Goal: Transaction & Acquisition: Book appointment/travel/reservation

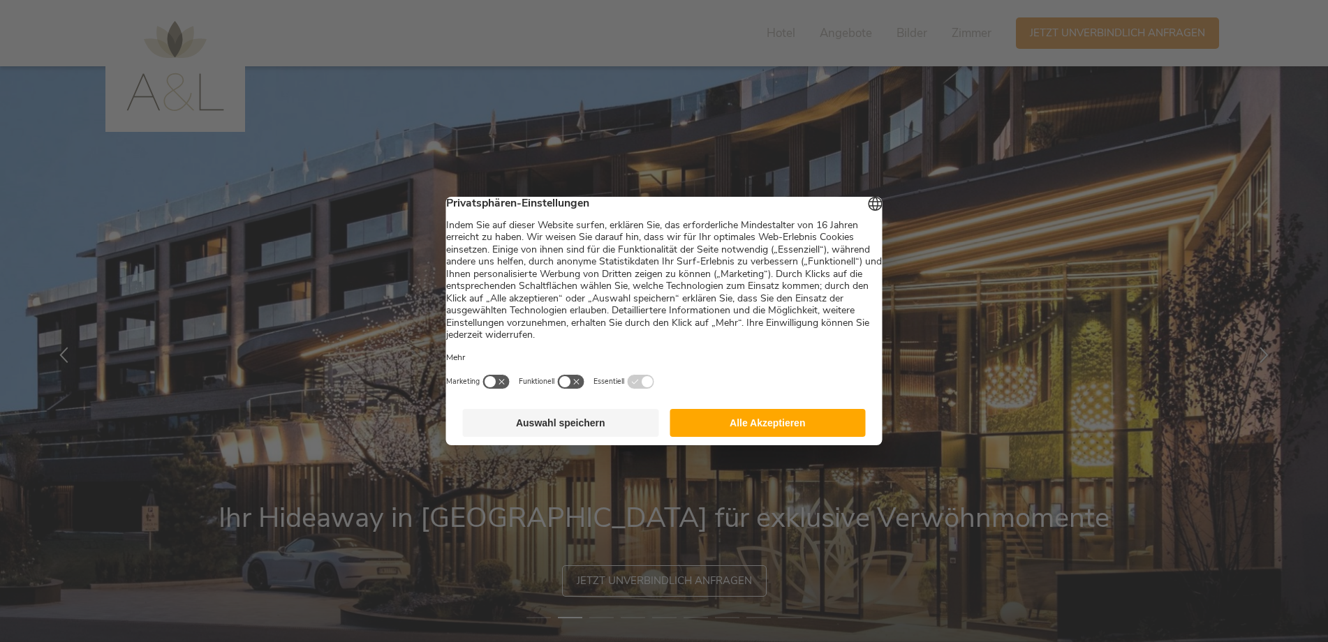
click at [585, 389] on button "button" at bounding box center [571, 381] width 28 height 15
click at [583, 431] on button "Auswahl speichern" at bounding box center [561, 423] width 196 height 28
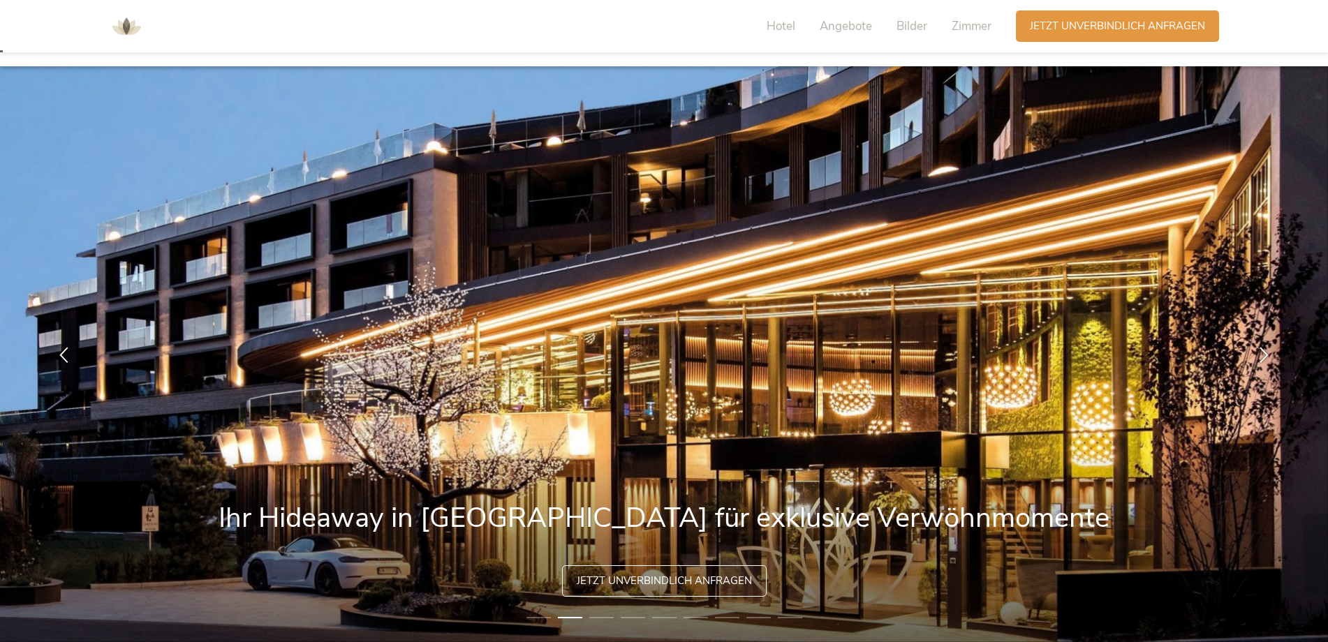
scroll to position [70, 0]
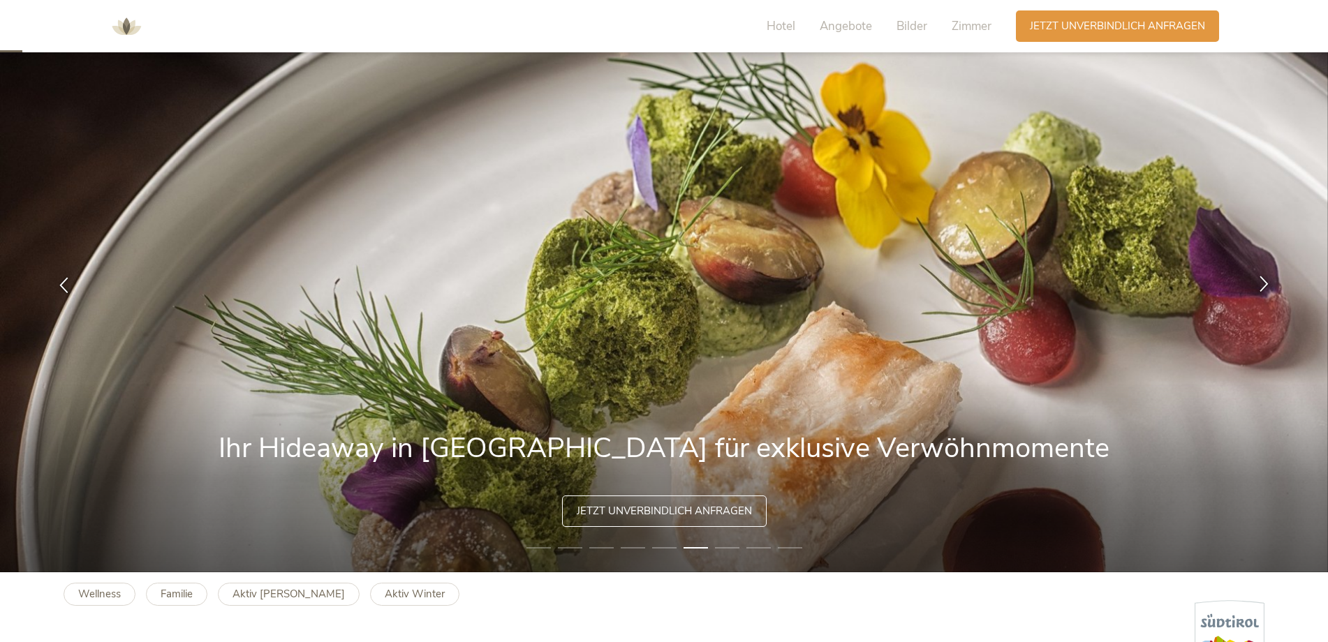
click at [1262, 288] on icon at bounding box center [1264, 283] width 16 height 16
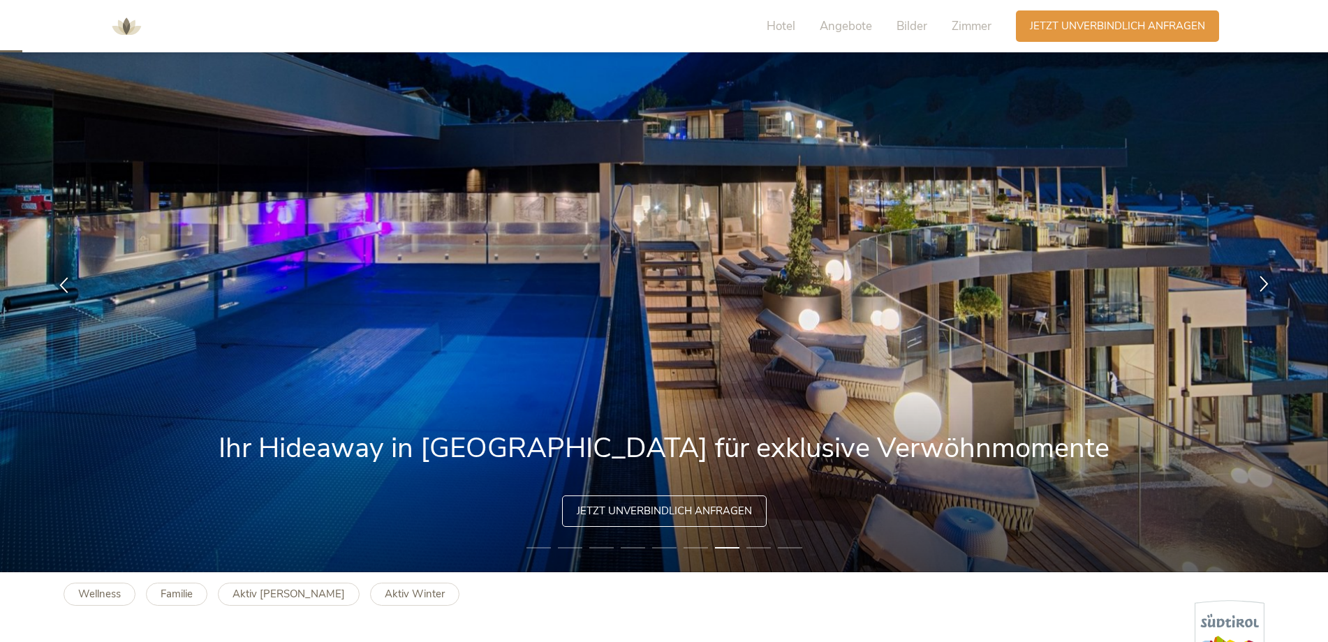
click at [1262, 288] on icon at bounding box center [1264, 283] width 16 height 16
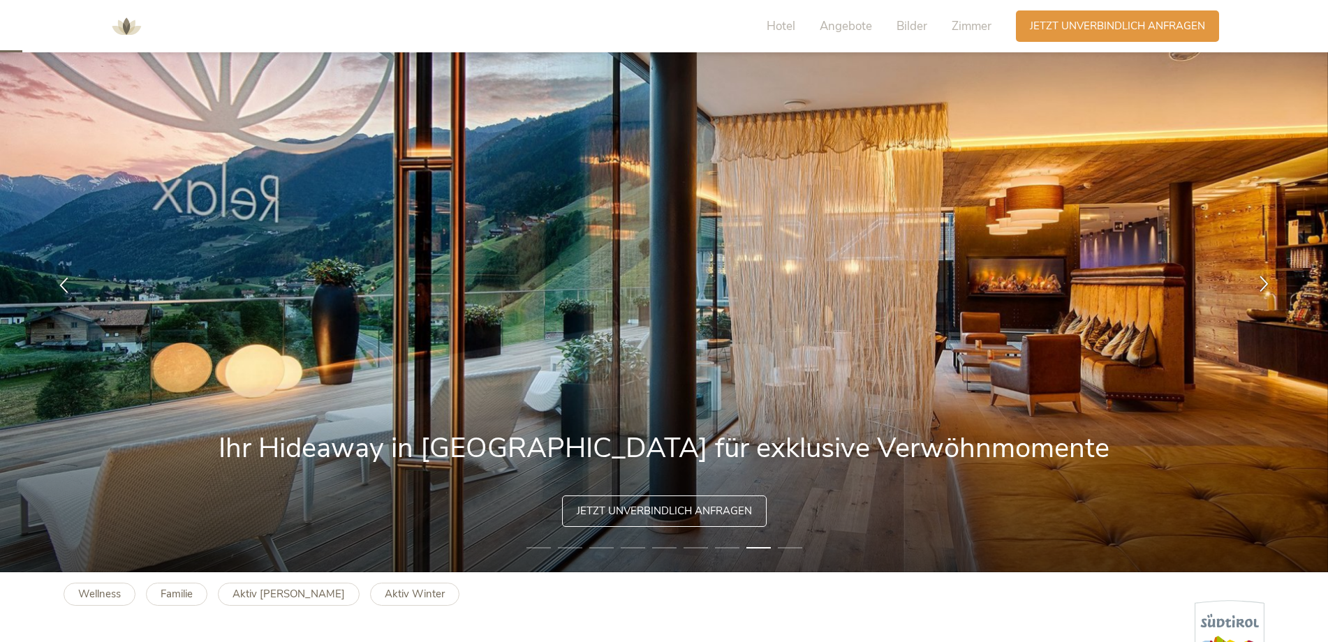
click at [1262, 288] on icon at bounding box center [1264, 283] width 16 height 16
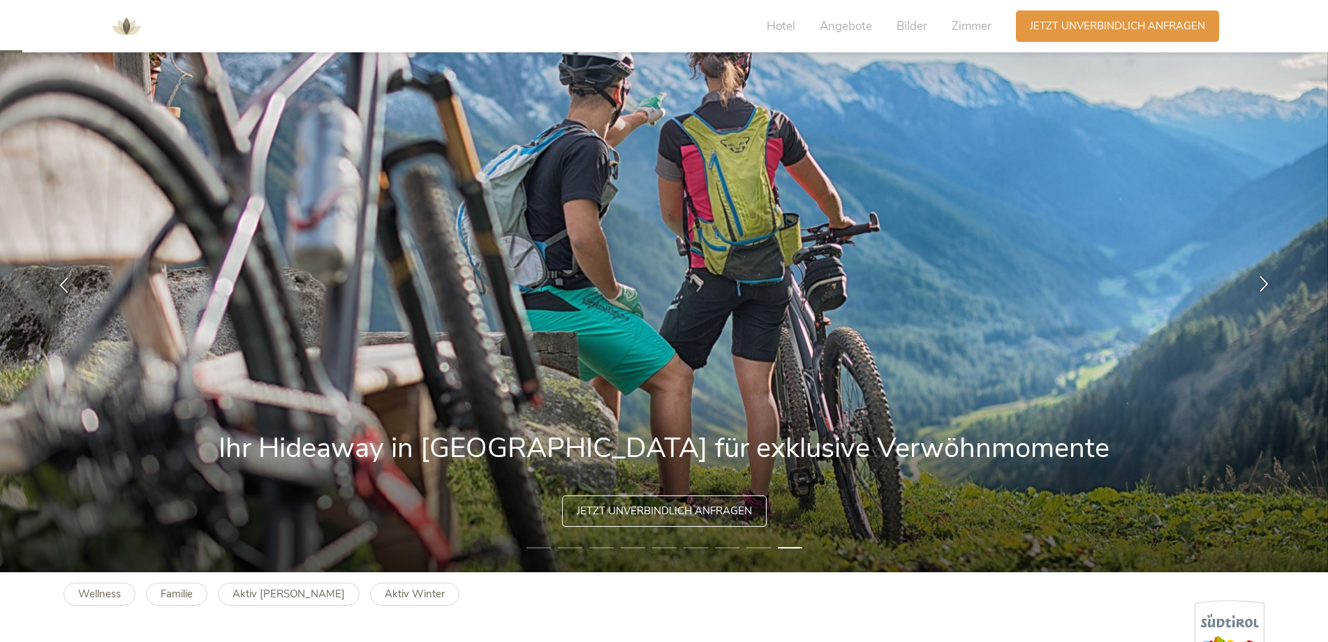
click at [1262, 288] on icon at bounding box center [1264, 283] width 16 height 16
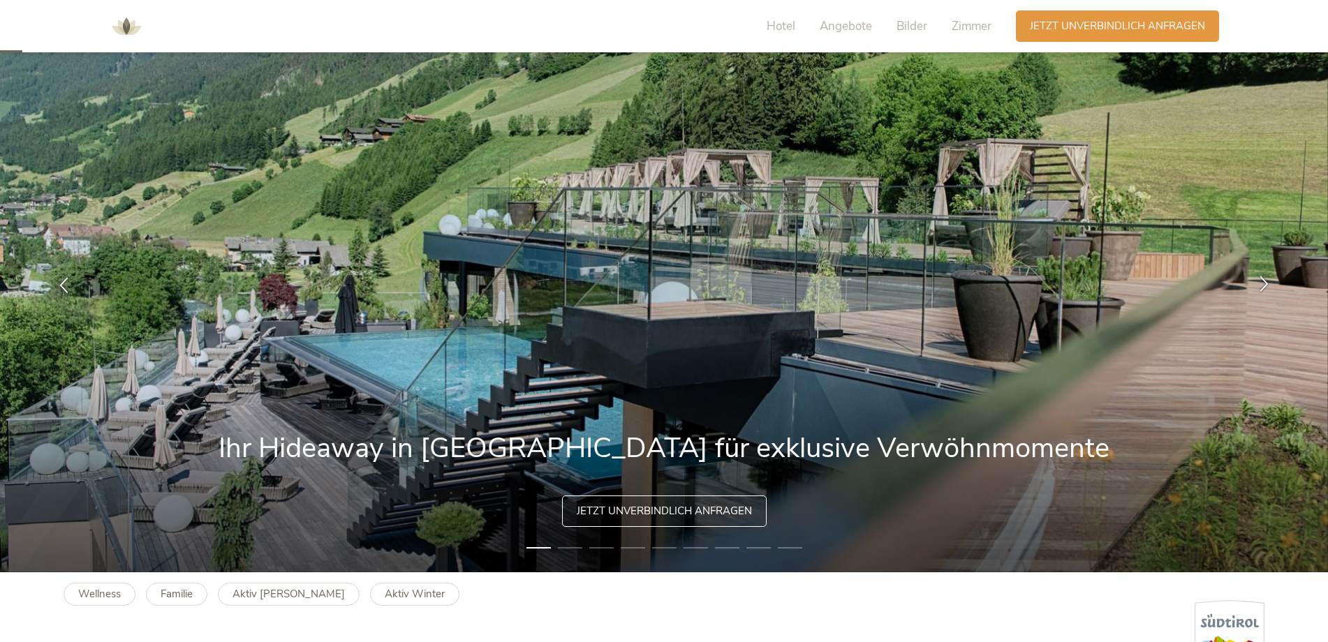
click at [1262, 288] on icon at bounding box center [1264, 283] width 16 height 16
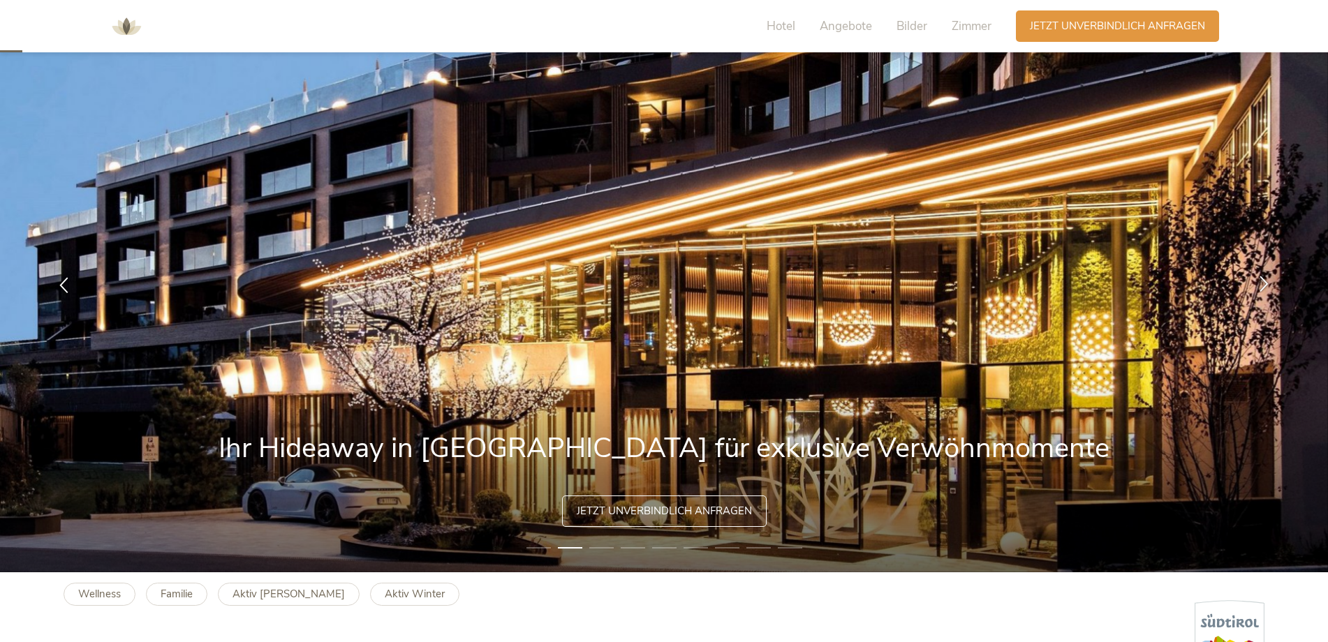
click at [1262, 288] on icon at bounding box center [1264, 283] width 16 height 16
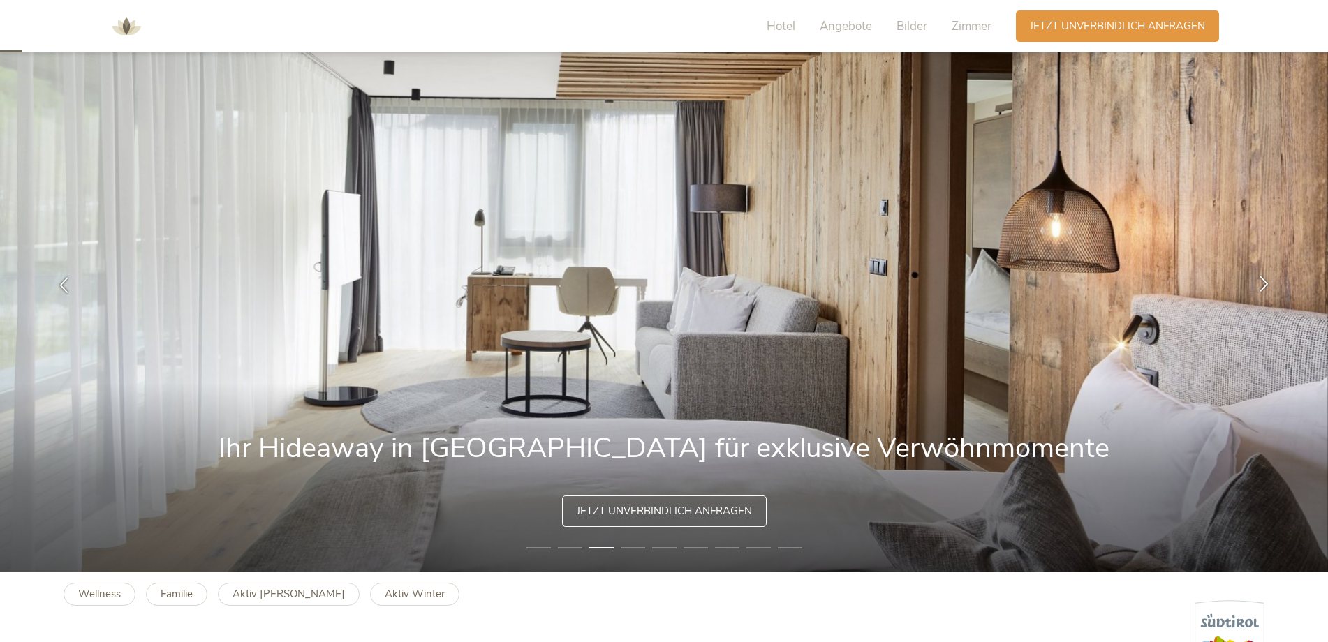
click at [1262, 288] on icon at bounding box center [1264, 283] width 16 height 16
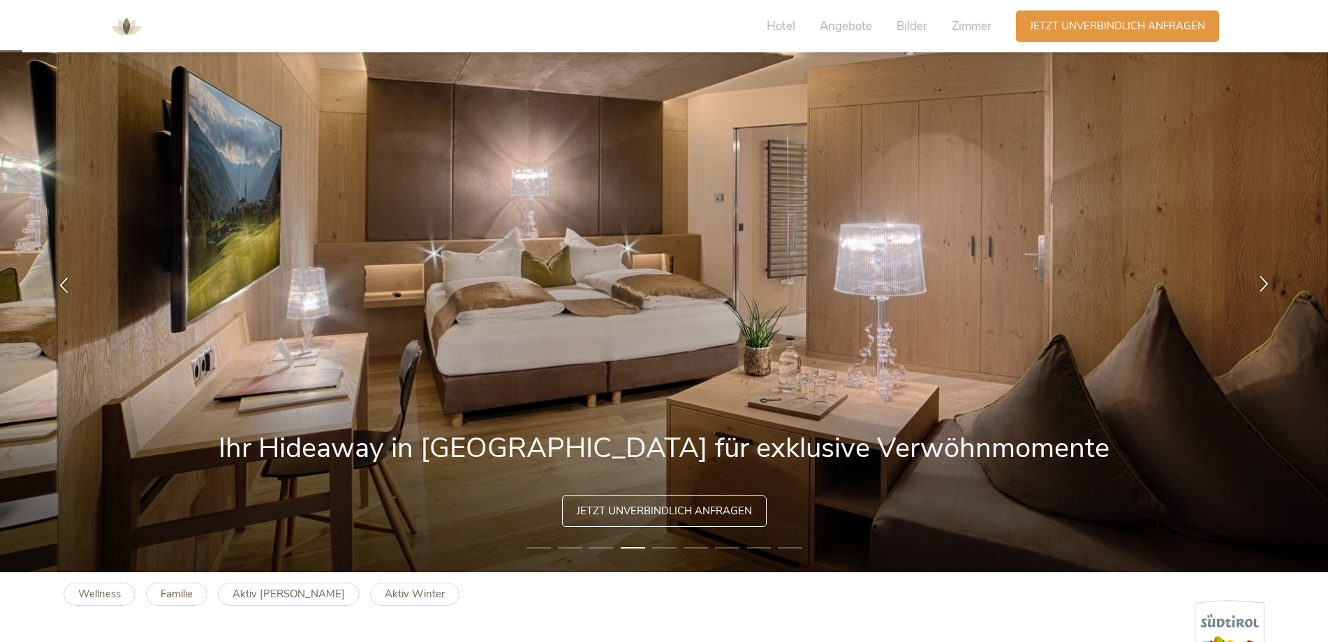
click at [1262, 288] on icon at bounding box center [1264, 283] width 16 height 16
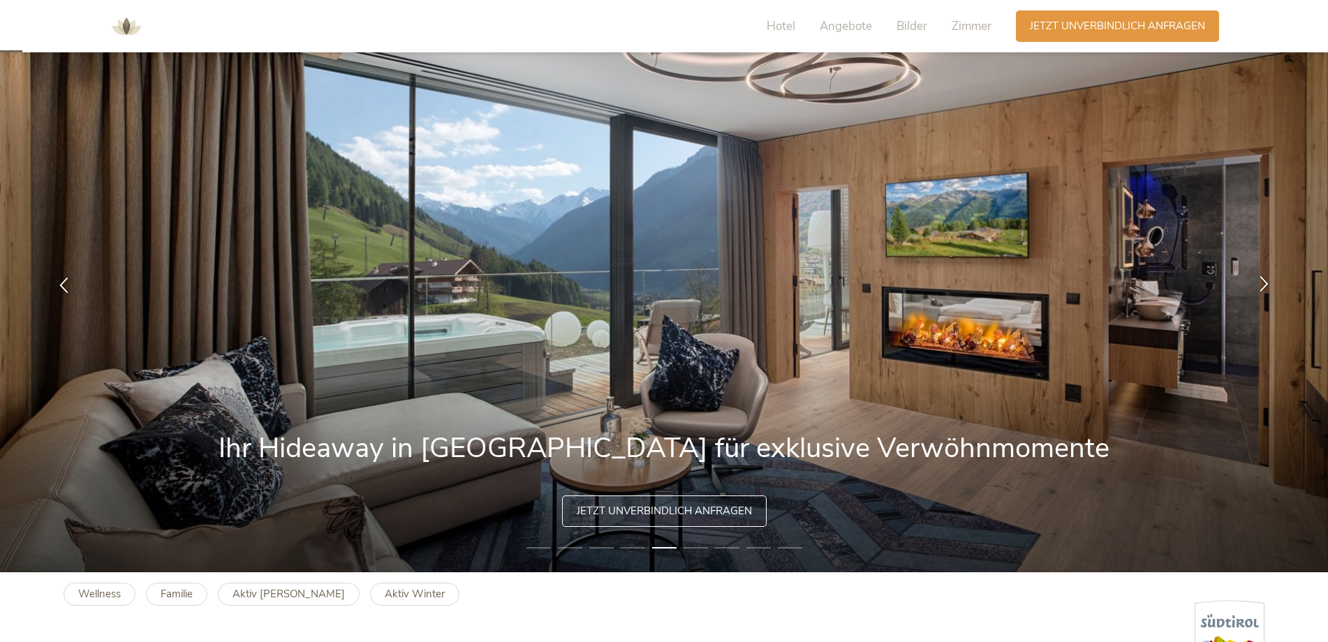
click at [1262, 288] on icon at bounding box center [1264, 283] width 16 height 16
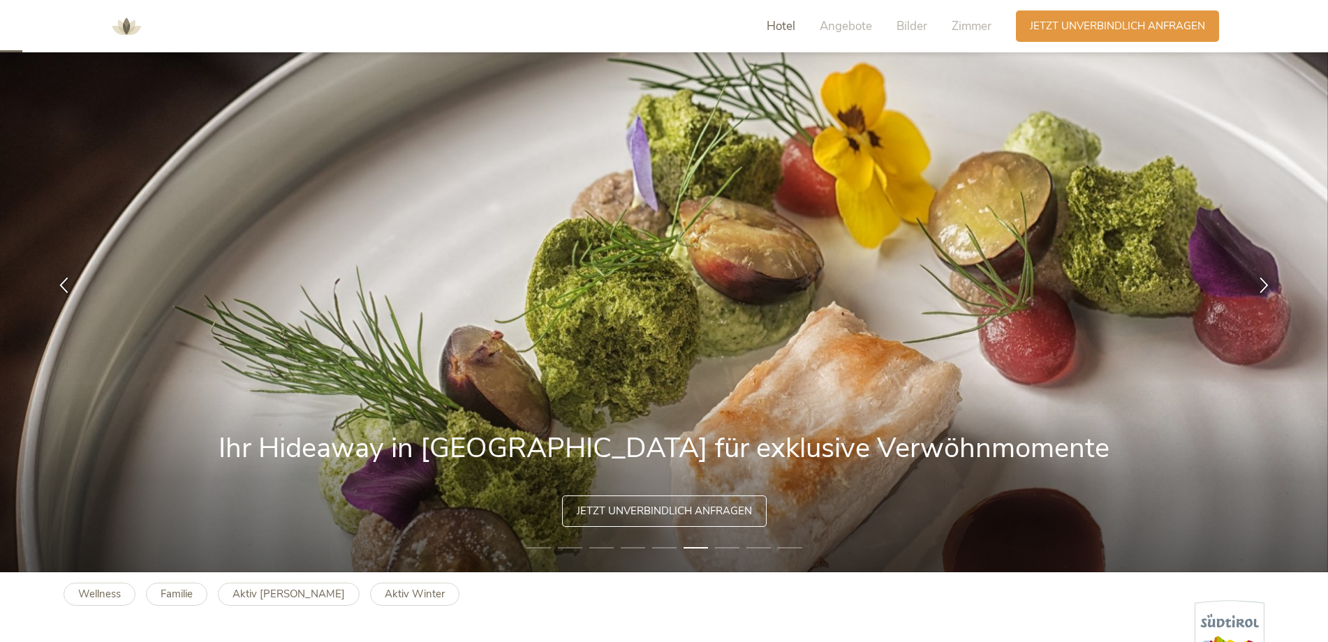
click at [782, 31] on span "Hotel" at bounding box center [781, 26] width 29 height 16
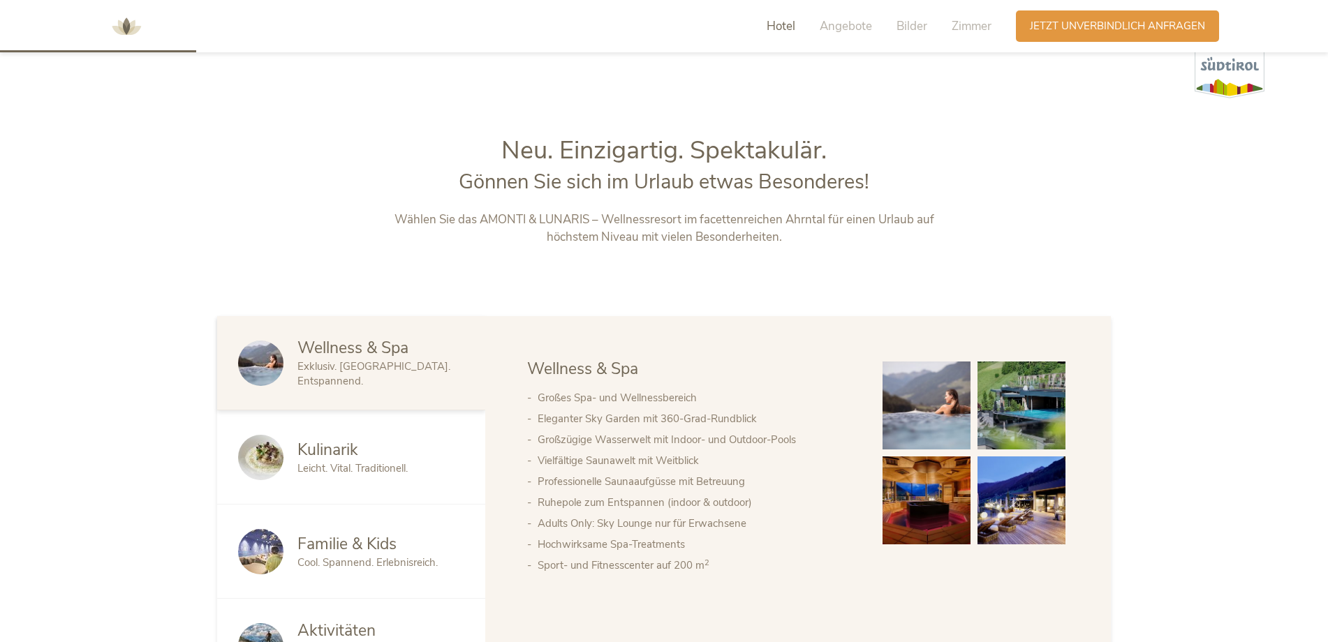
scroll to position [691, 0]
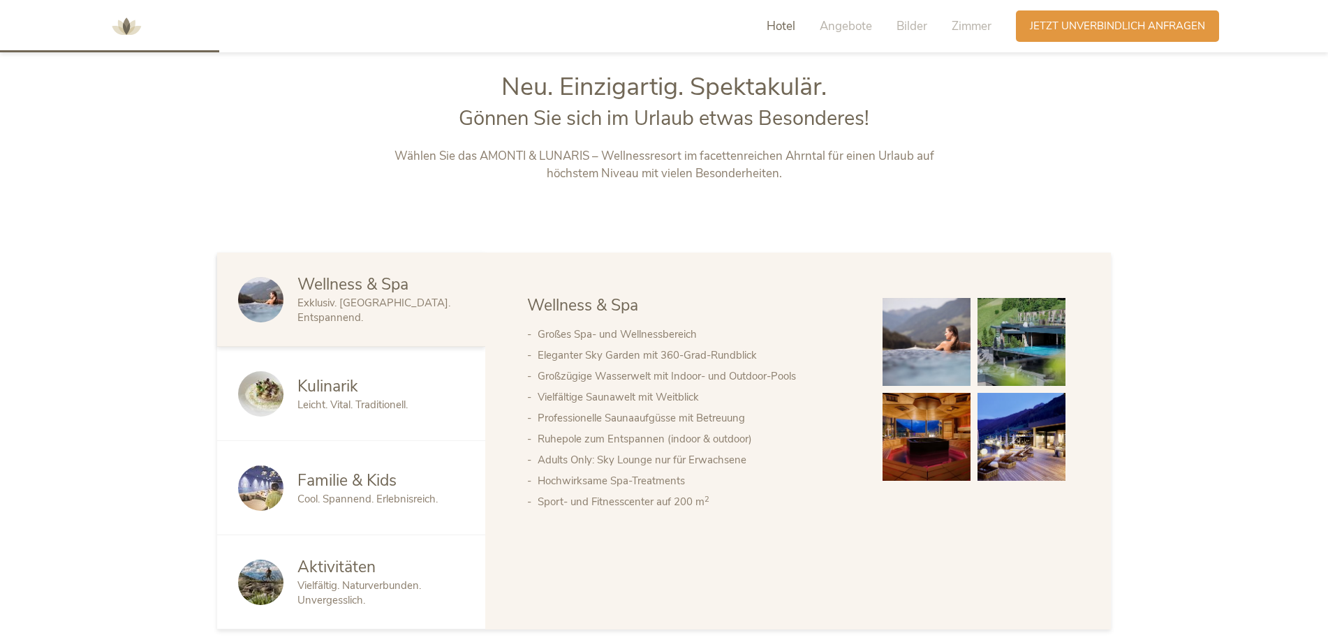
click at [932, 337] on img at bounding box center [927, 342] width 88 height 88
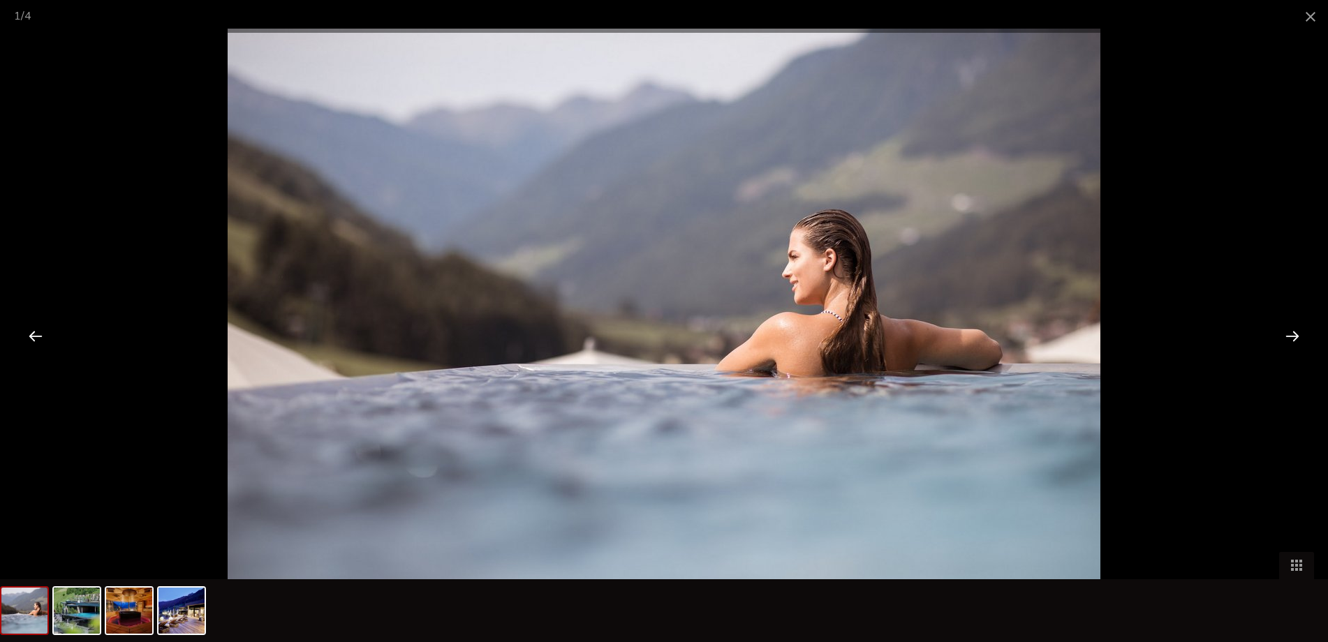
click at [1294, 339] on div at bounding box center [1292, 335] width 43 height 43
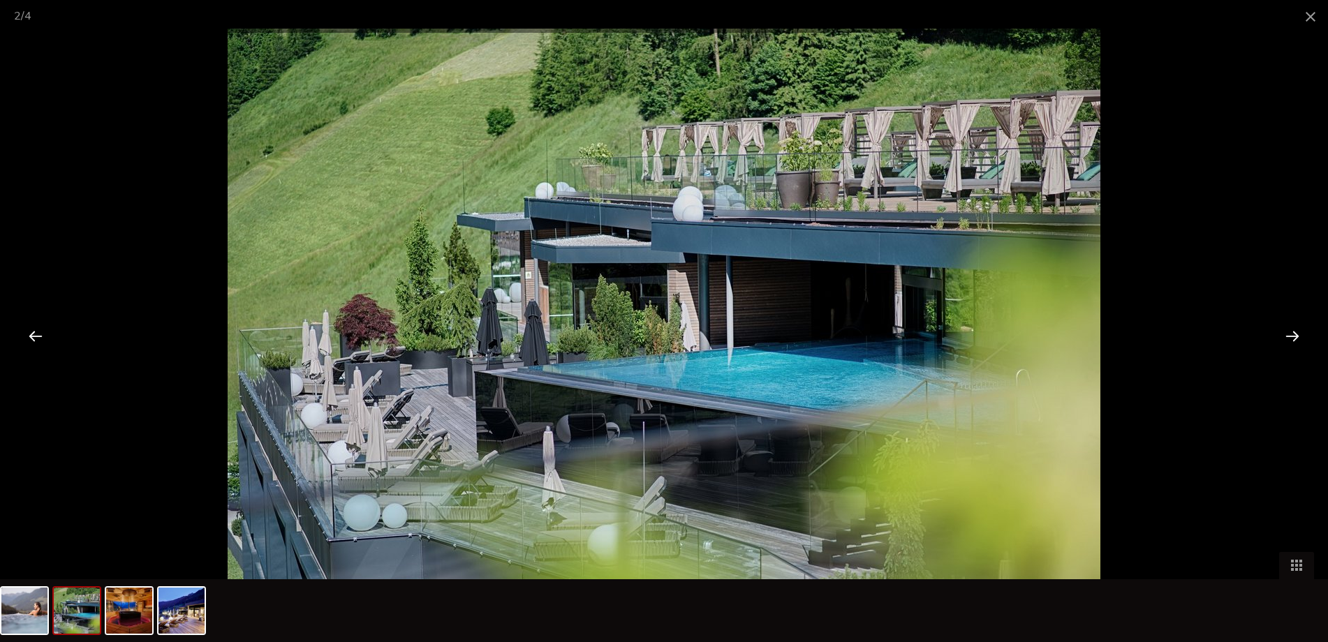
click at [1294, 339] on div at bounding box center [1292, 335] width 43 height 43
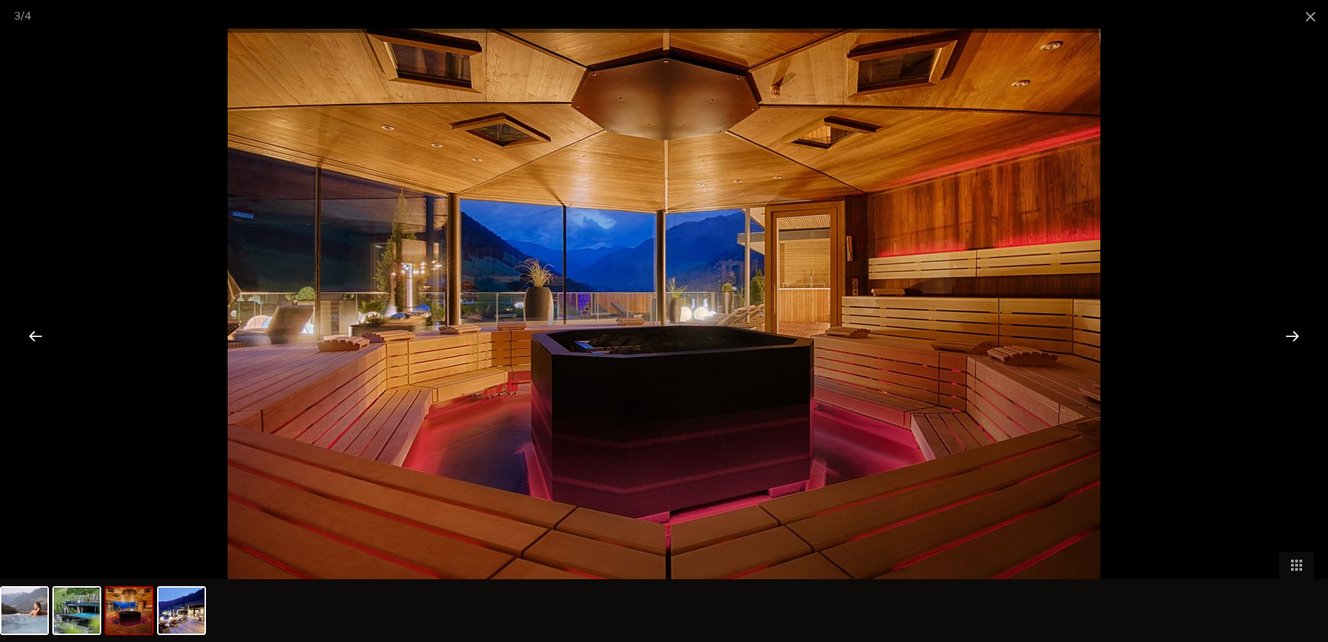
click at [1294, 339] on div at bounding box center [1292, 335] width 43 height 43
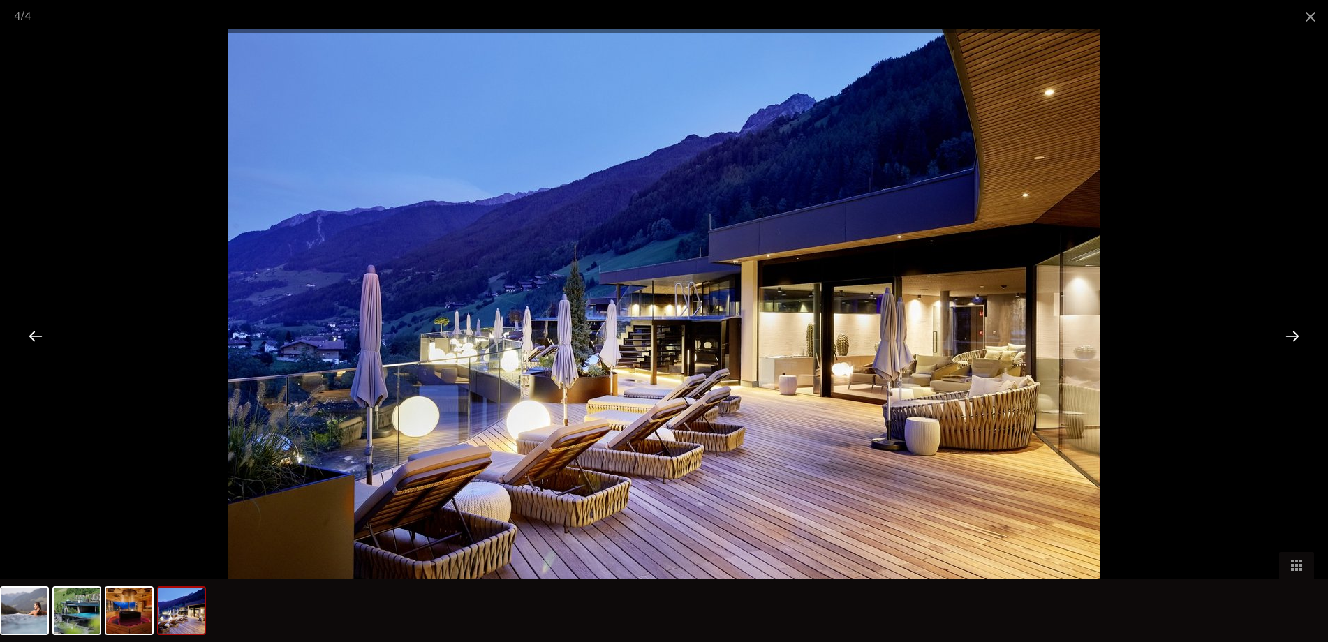
click at [1294, 339] on div at bounding box center [1292, 335] width 43 height 43
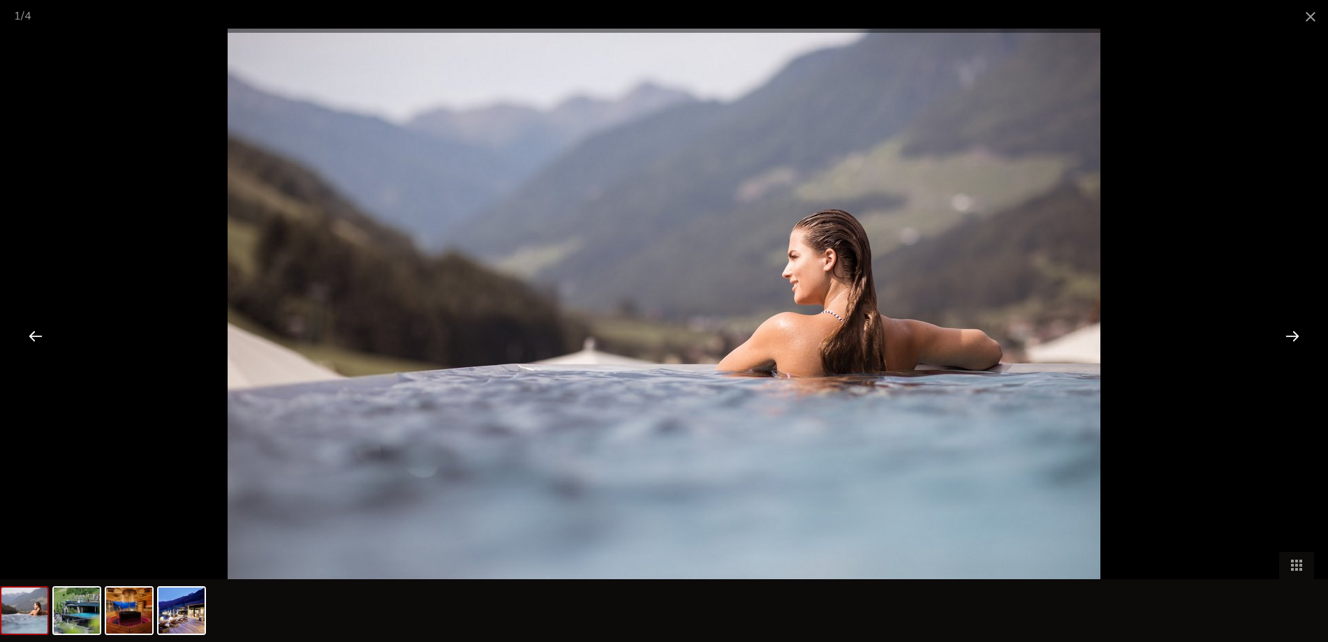
drag, startPoint x: 1309, startPoint y: 20, endPoint x: 1296, endPoint y: 38, distance: 22.5
click at [1308, 20] on span at bounding box center [1310, 16] width 35 height 33
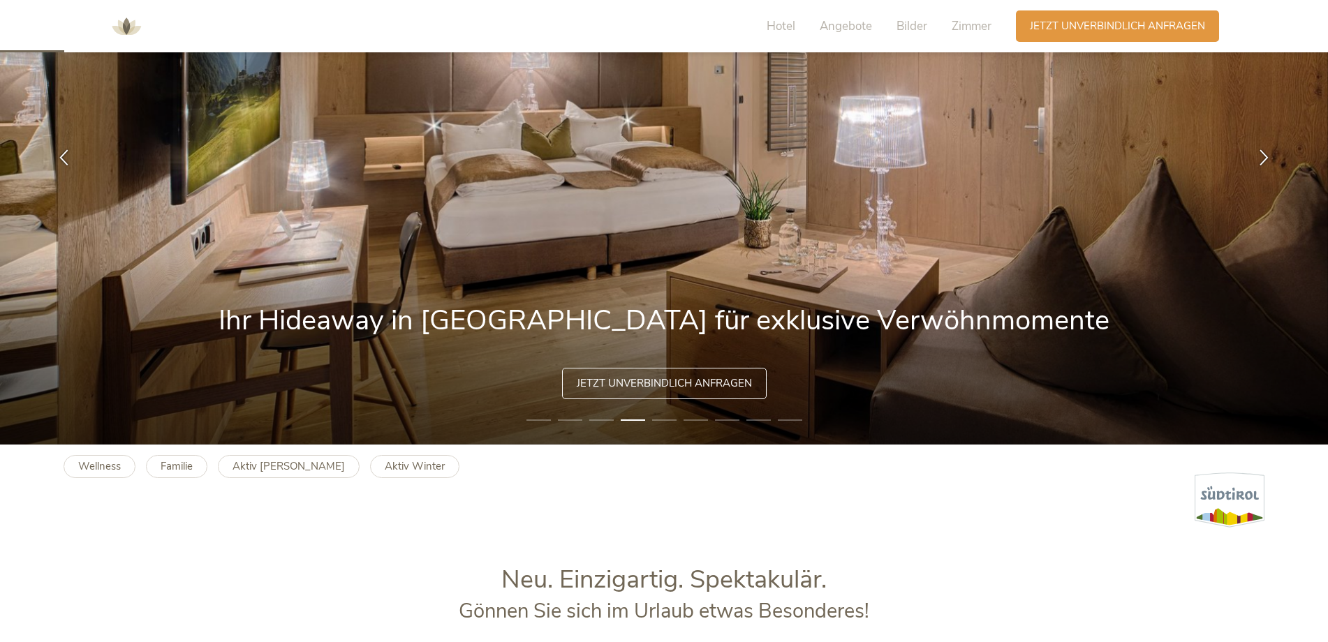
scroll to position [0, 0]
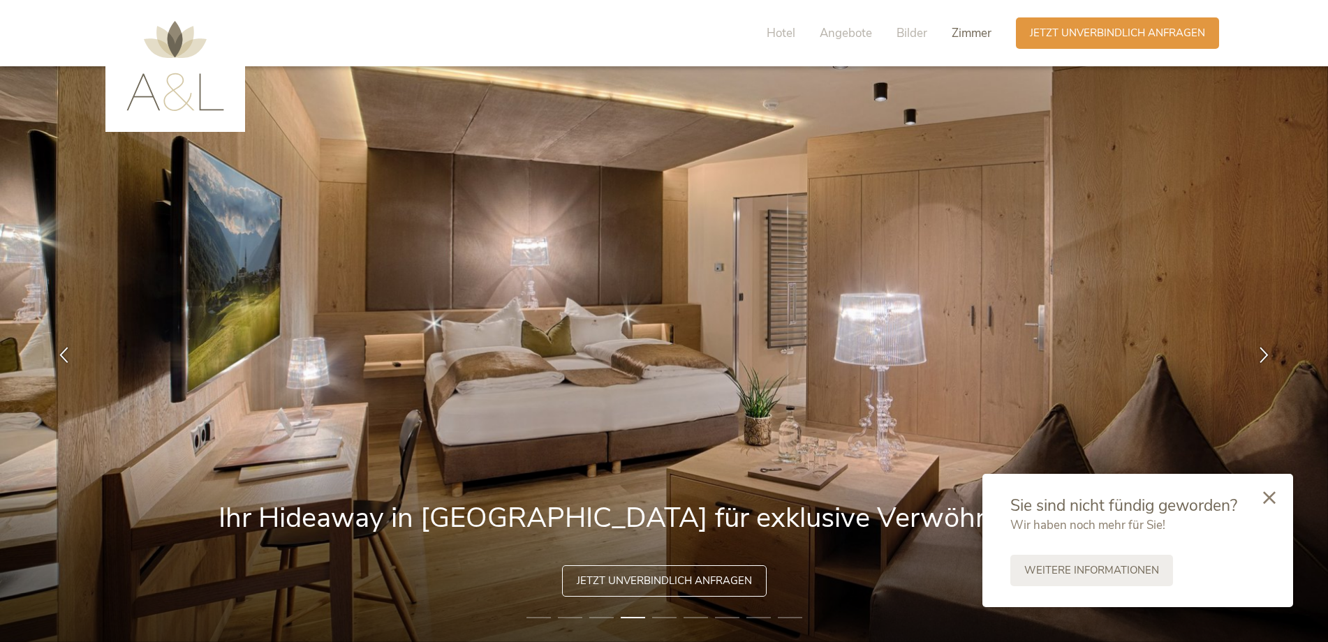
click at [970, 36] on span "Zimmer" at bounding box center [972, 33] width 40 height 16
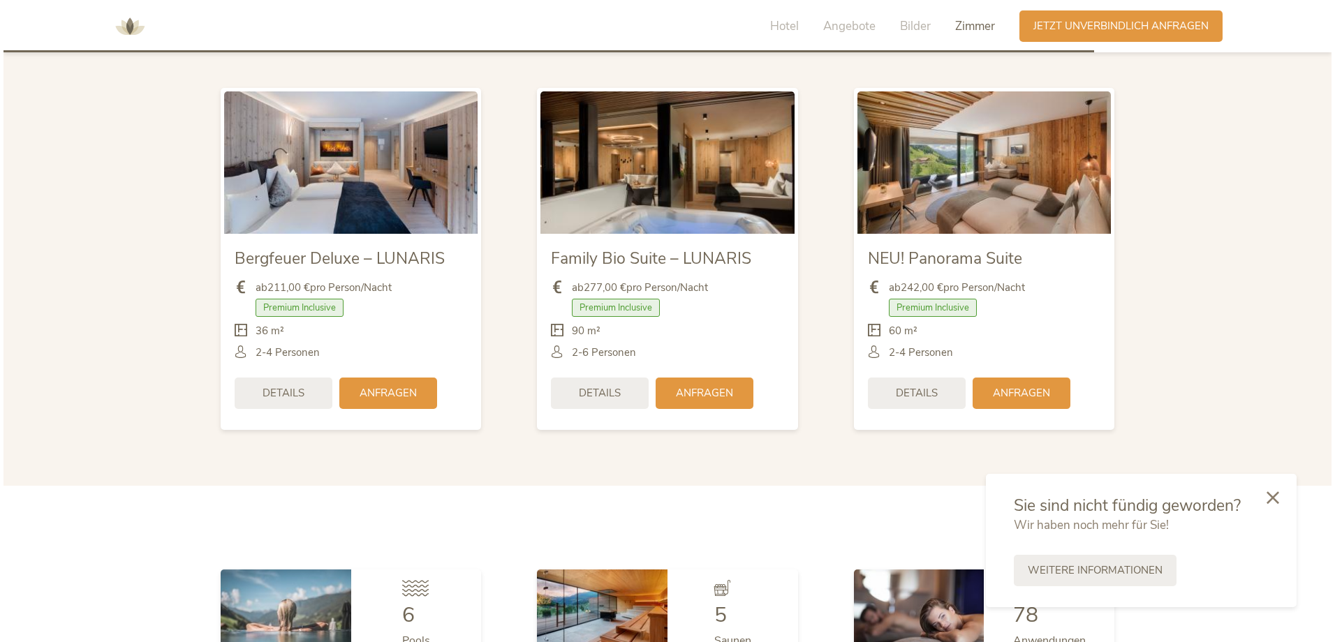
scroll to position [3437, 0]
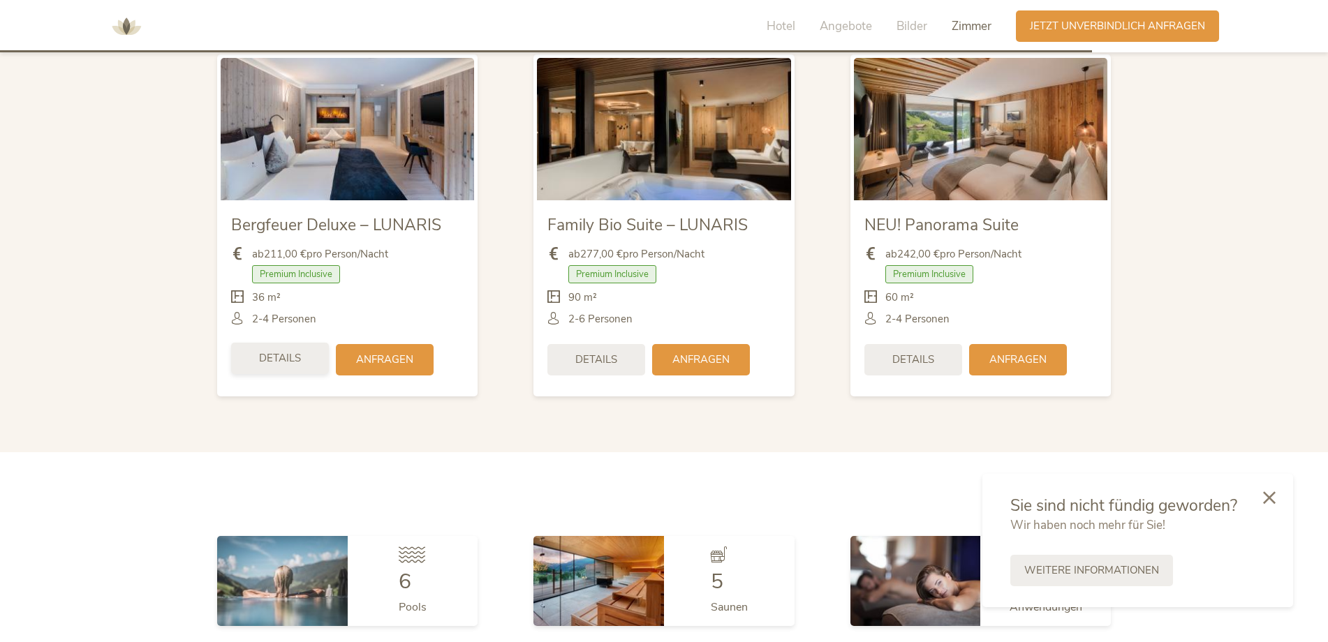
click at [283, 351] on span "Details" at bounding box center [280, 358] width 42 height 15
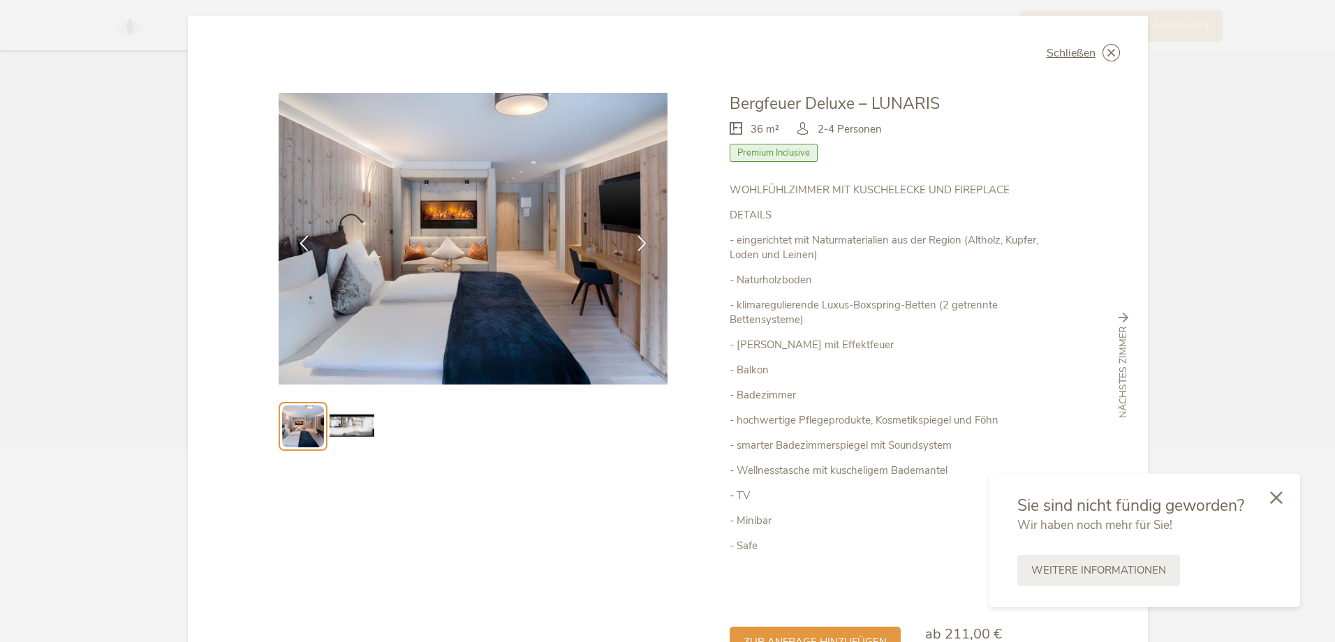
scroll to position [0, 0]
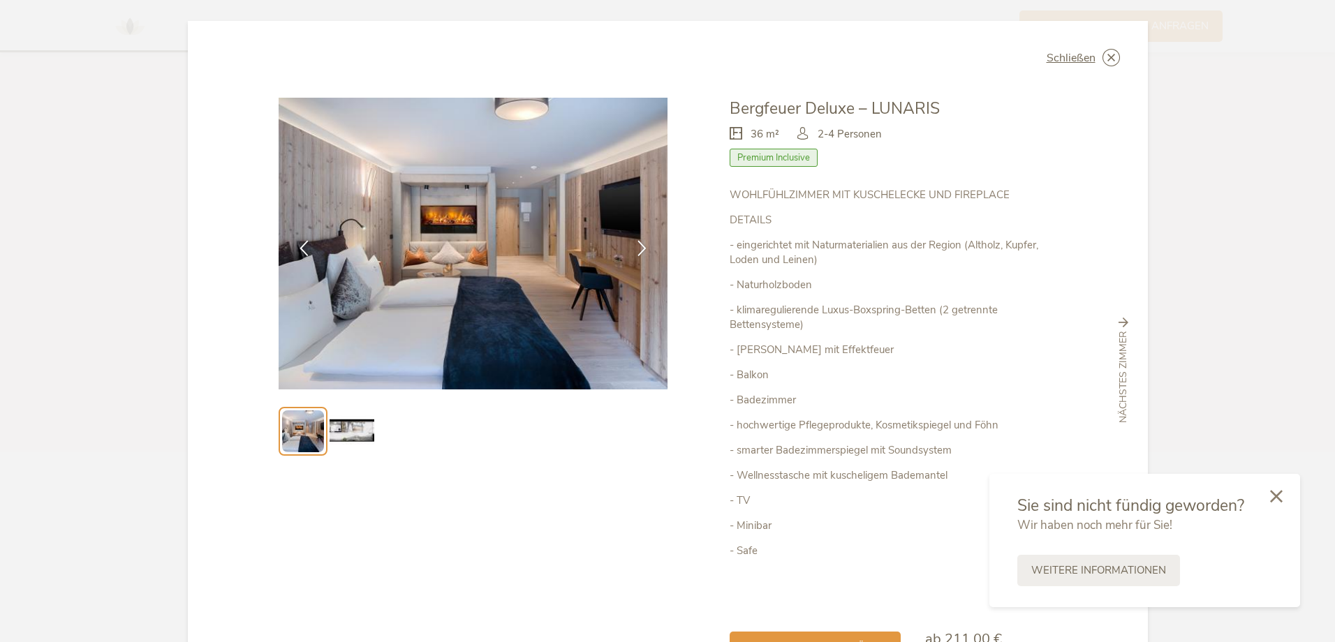
click at [1276, 501] on icon at bounding box center [1276, 496] width 13 height 13
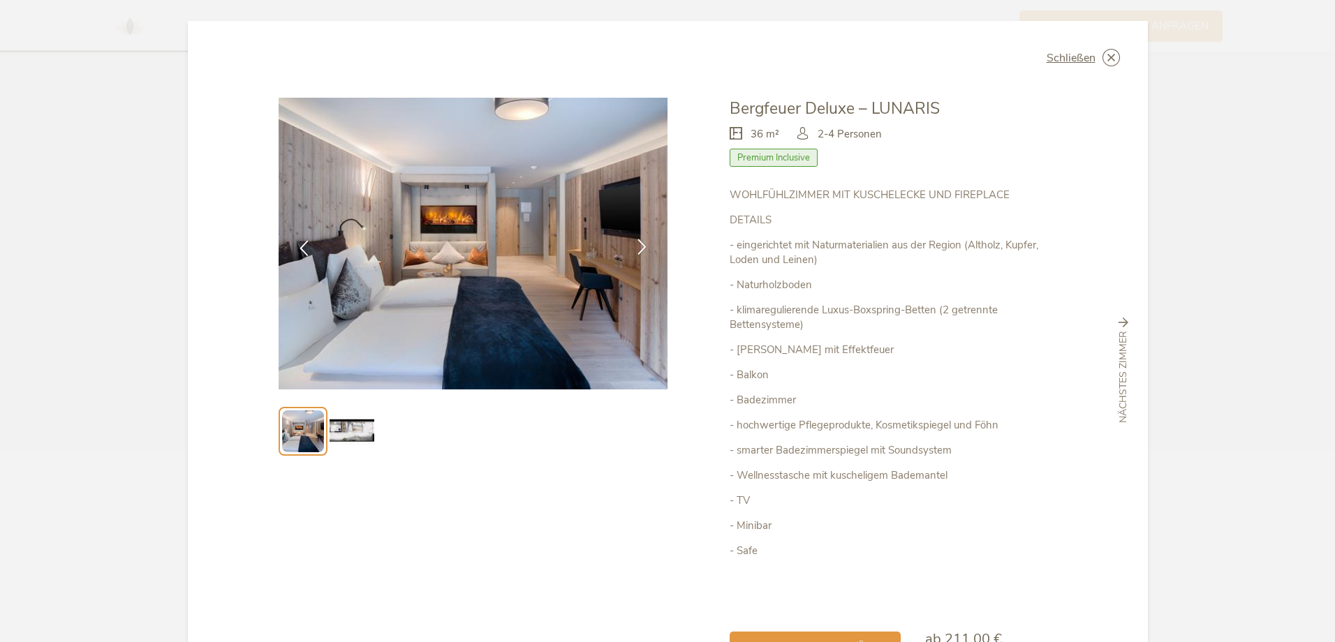
click at [642, 244] on icon at bounding box center [642, 247] width 16 height 16
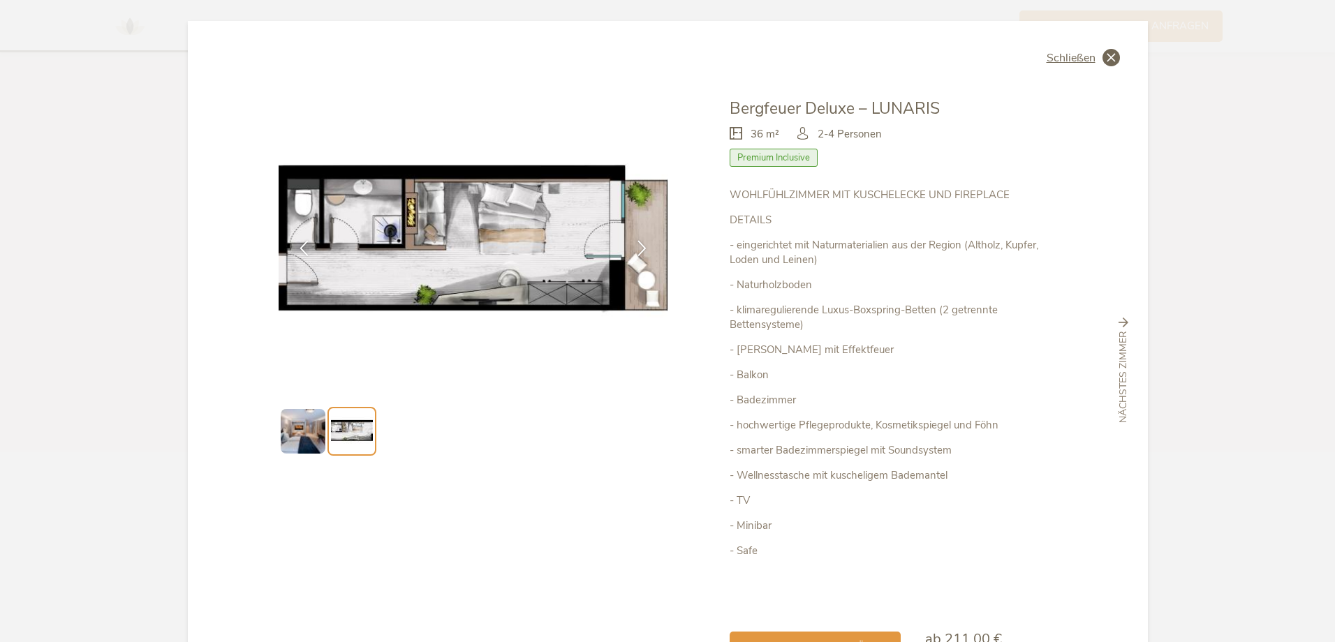
click at [1103, 58] on icon at bounding box center [1110, 57] width 17 height 17
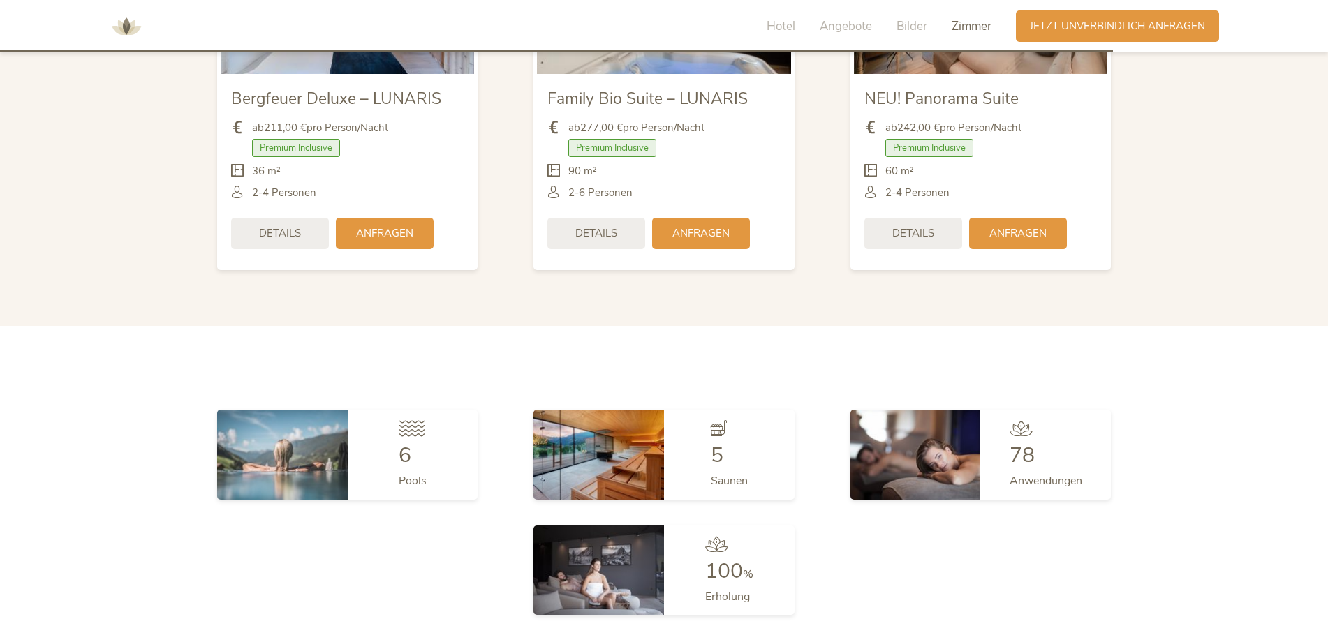
scroll to position [3646, 0]
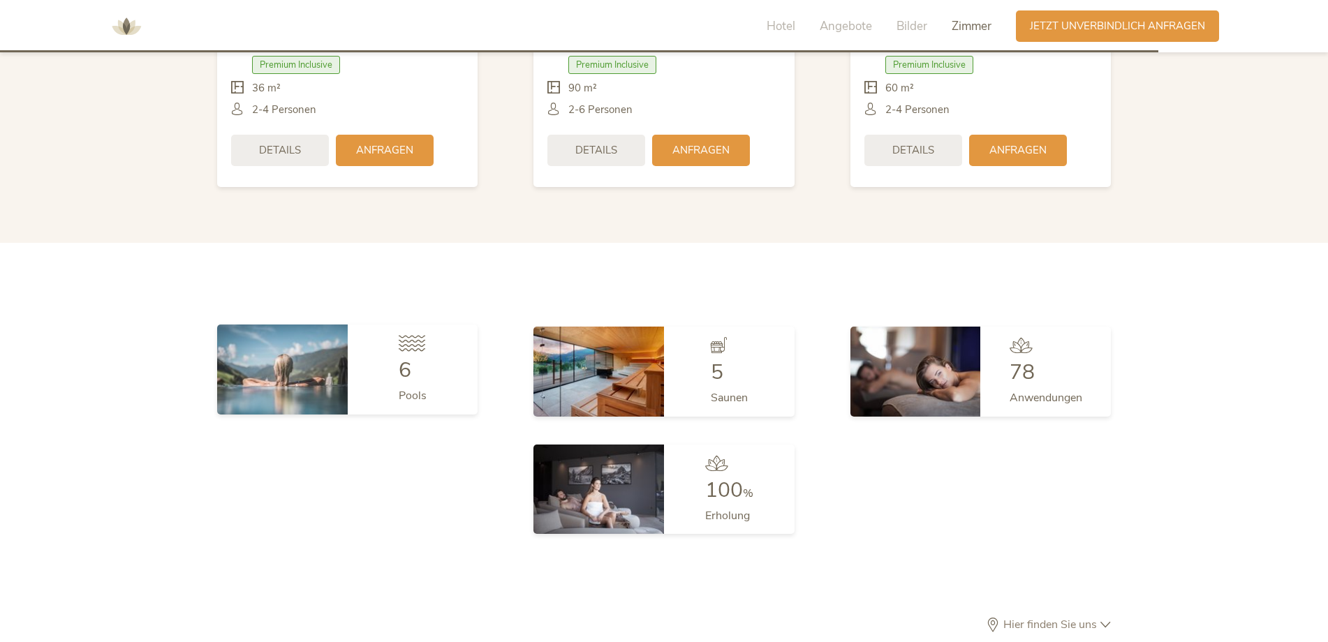
click at [294, 360] on img at bounding box center [282, 369] width 131 height 89
click at [320, 357] on img at bounding box center [282, 369] width 131 height 89
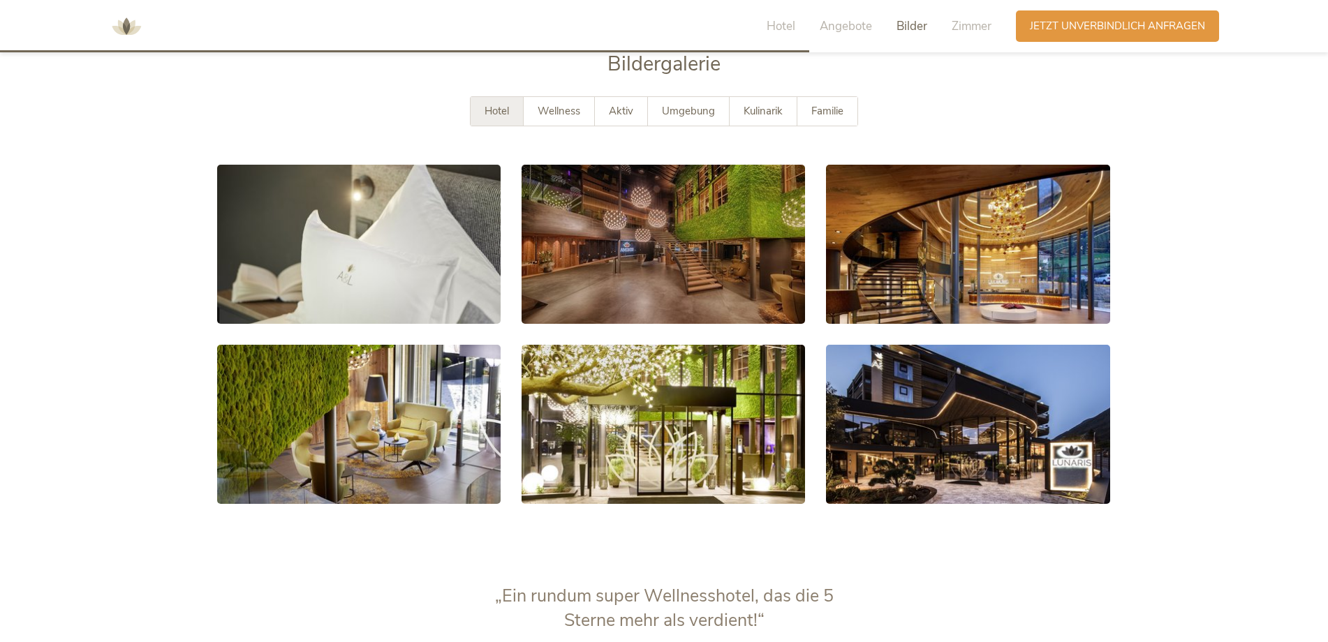
scroll to position [2434, 0]
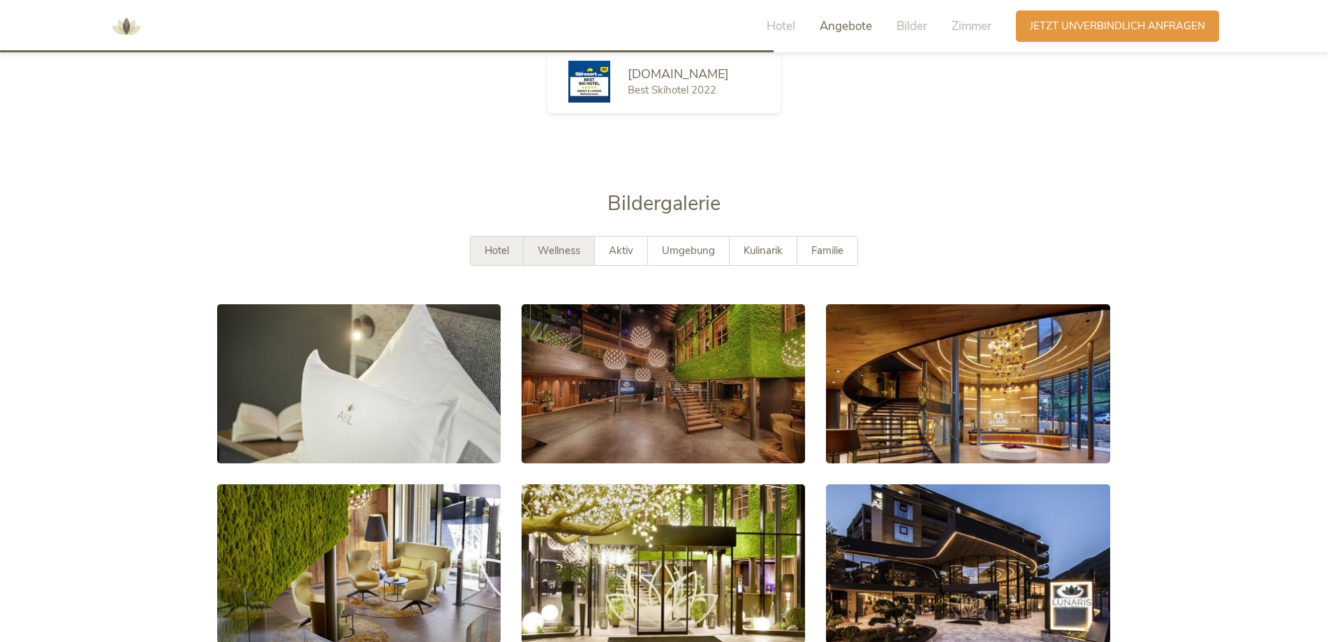
click at [578, 244] on span "Wellness" at bounding box center [559, 251] width 43 height 14
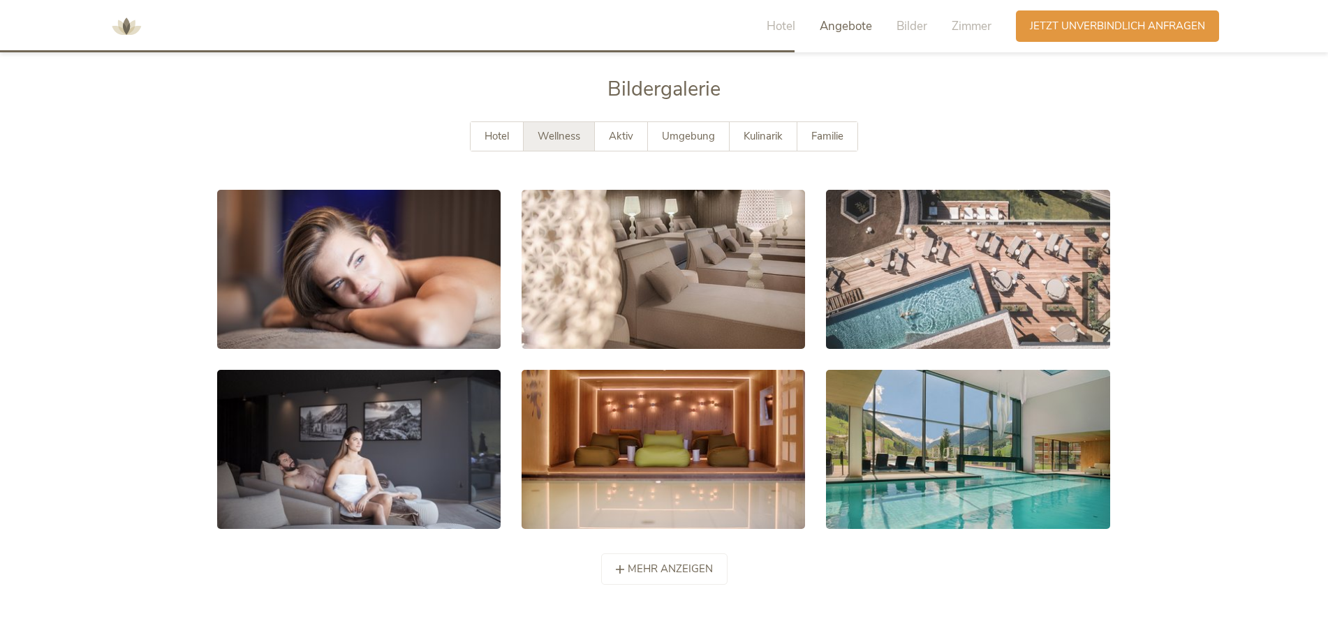
scroll to position [2574, 0]
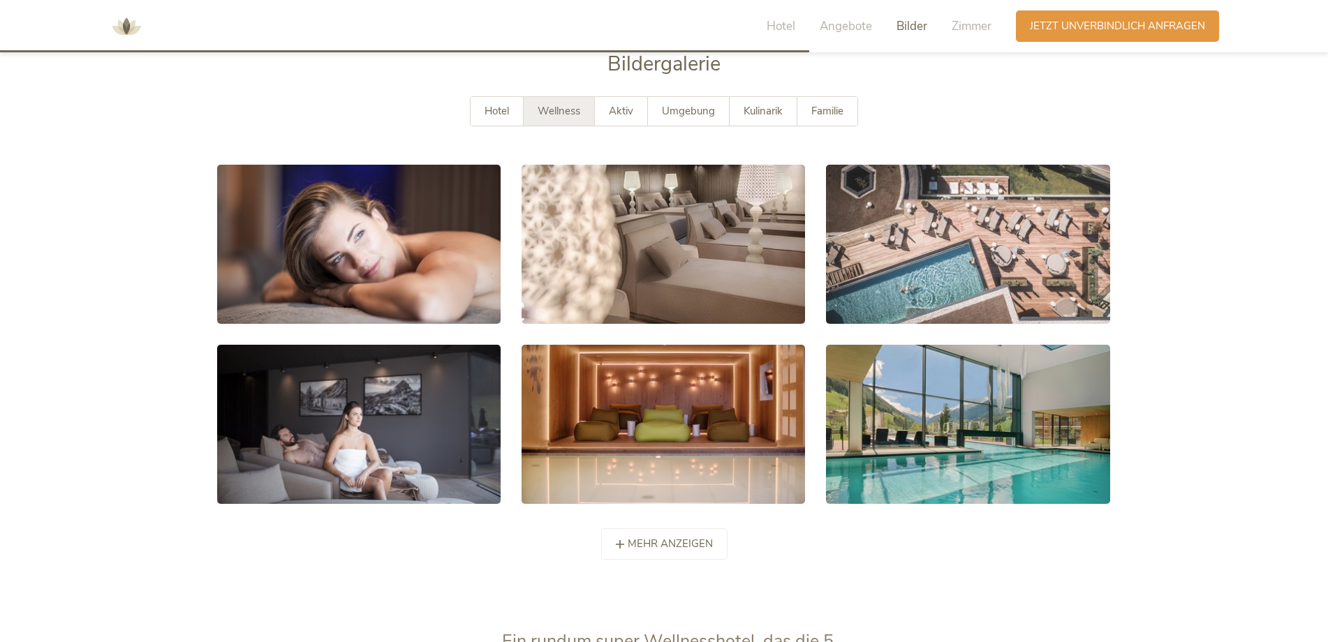
click at [678, 537] on span "mehr anzeigen" at bounding box center [670, 544] width 85 height 15
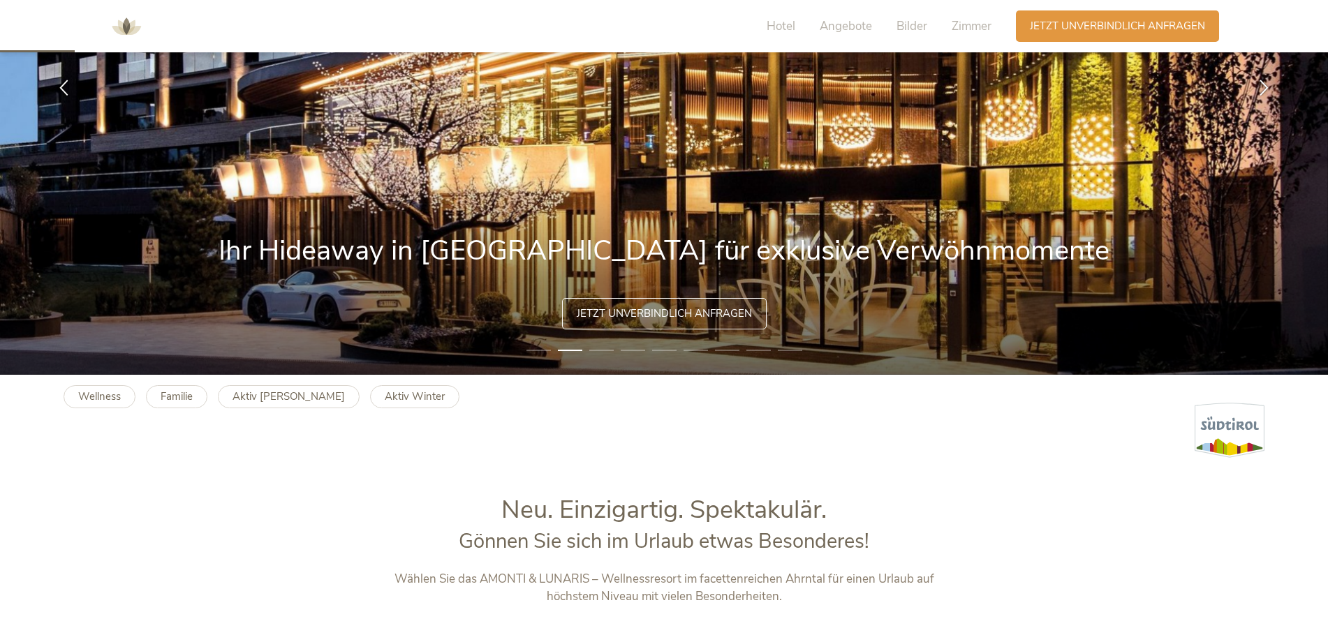
scroll to position [60, 0]
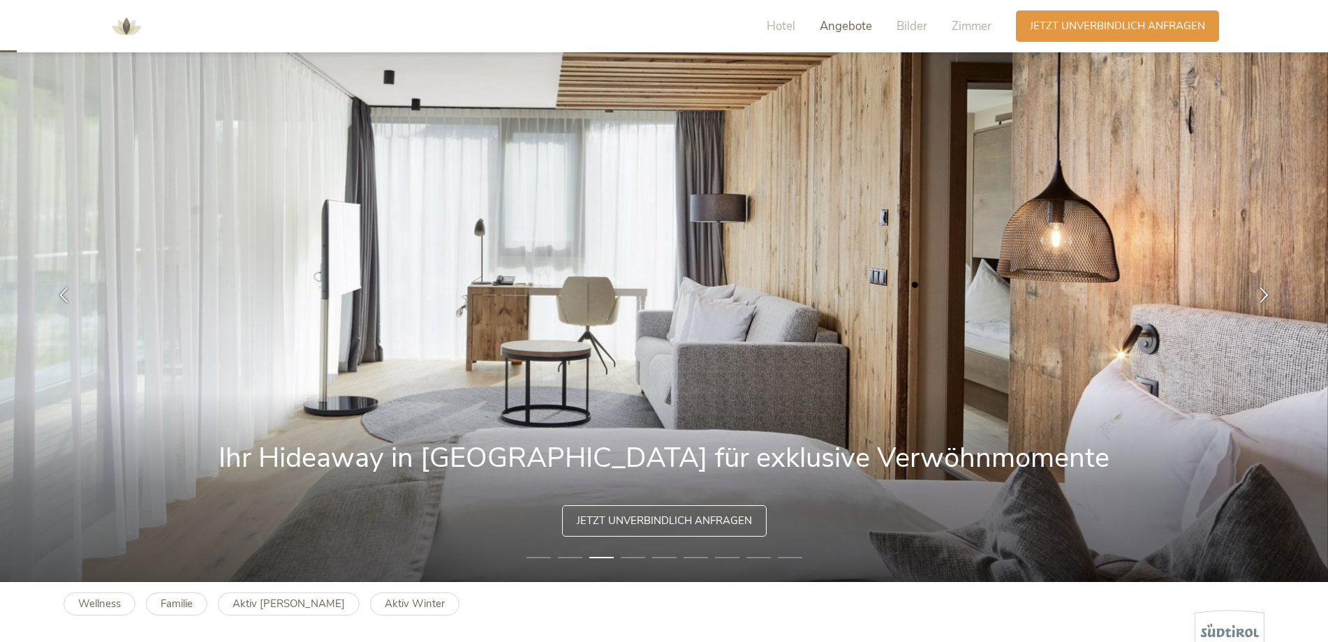
click at [848, 30] on span "Angebote" at bounding box center [846, 26] width 52 height 16
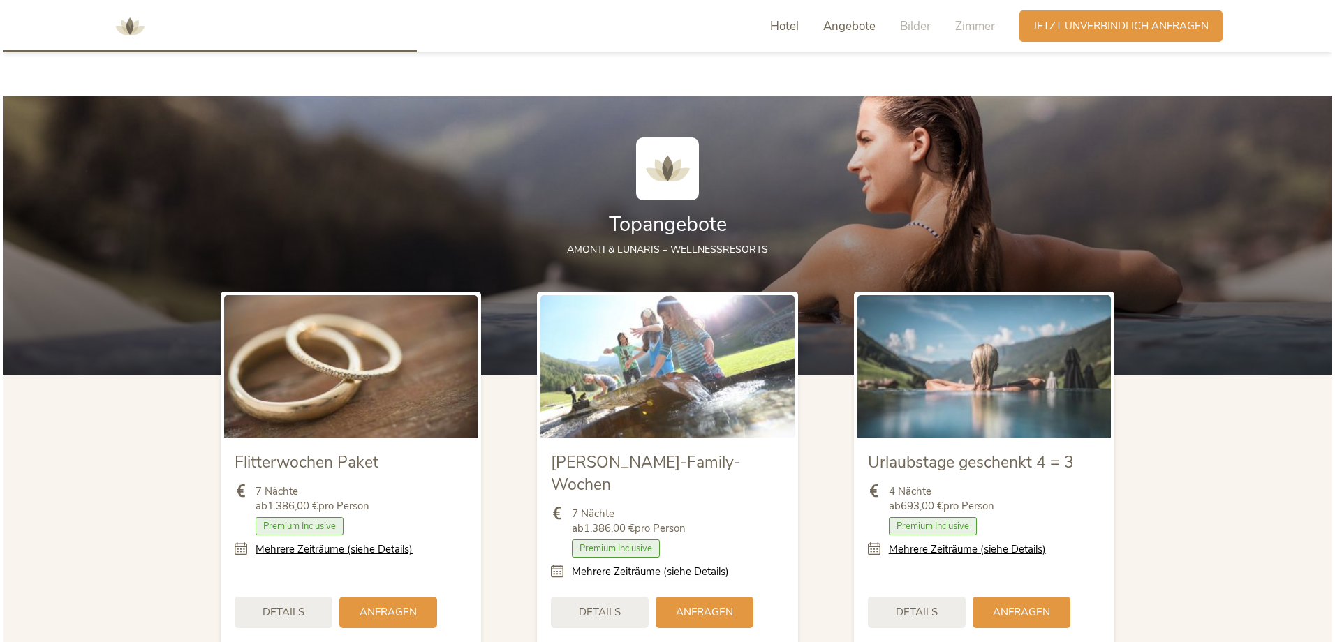
scroll to position [1520, 0]
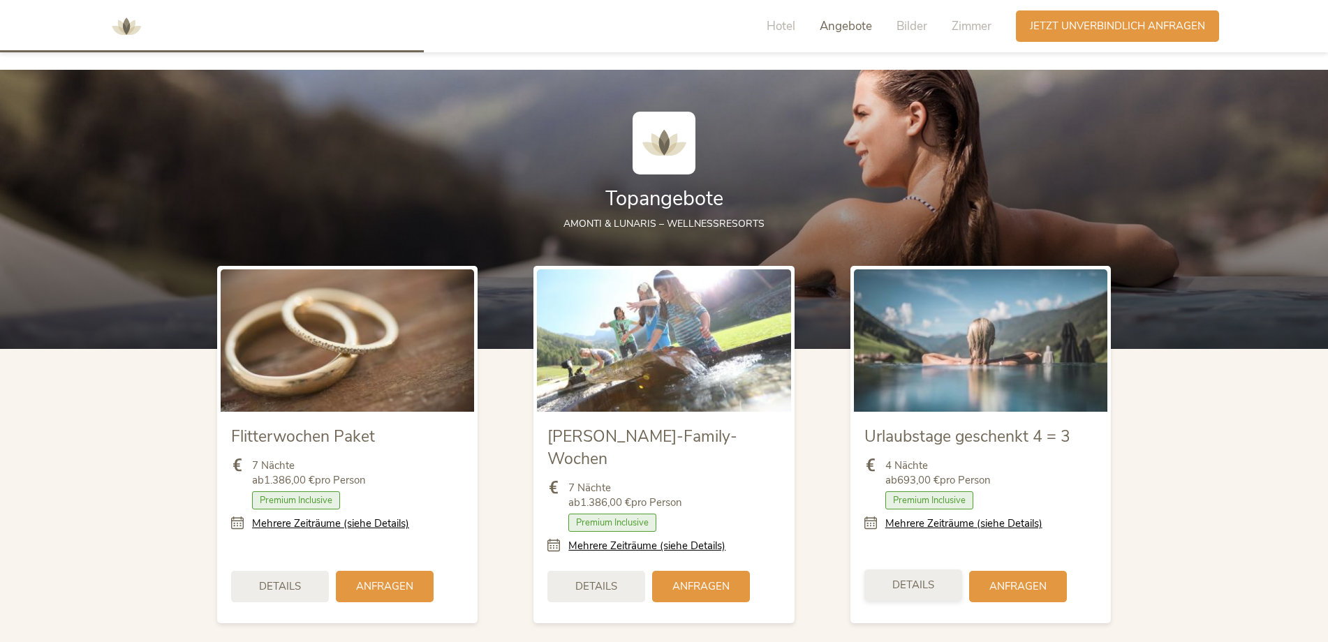
click at [922, 578] on span "Details" at bounding box center [913, 585] width 42 height 15
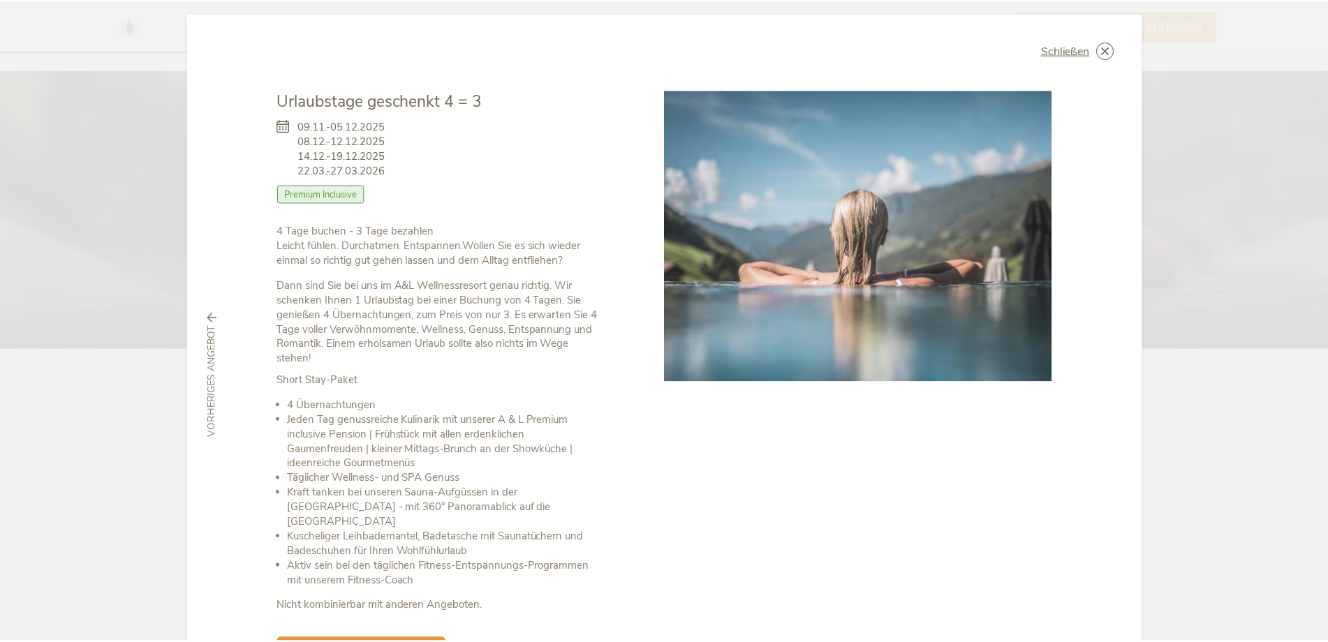
scroll to position [0, 0]
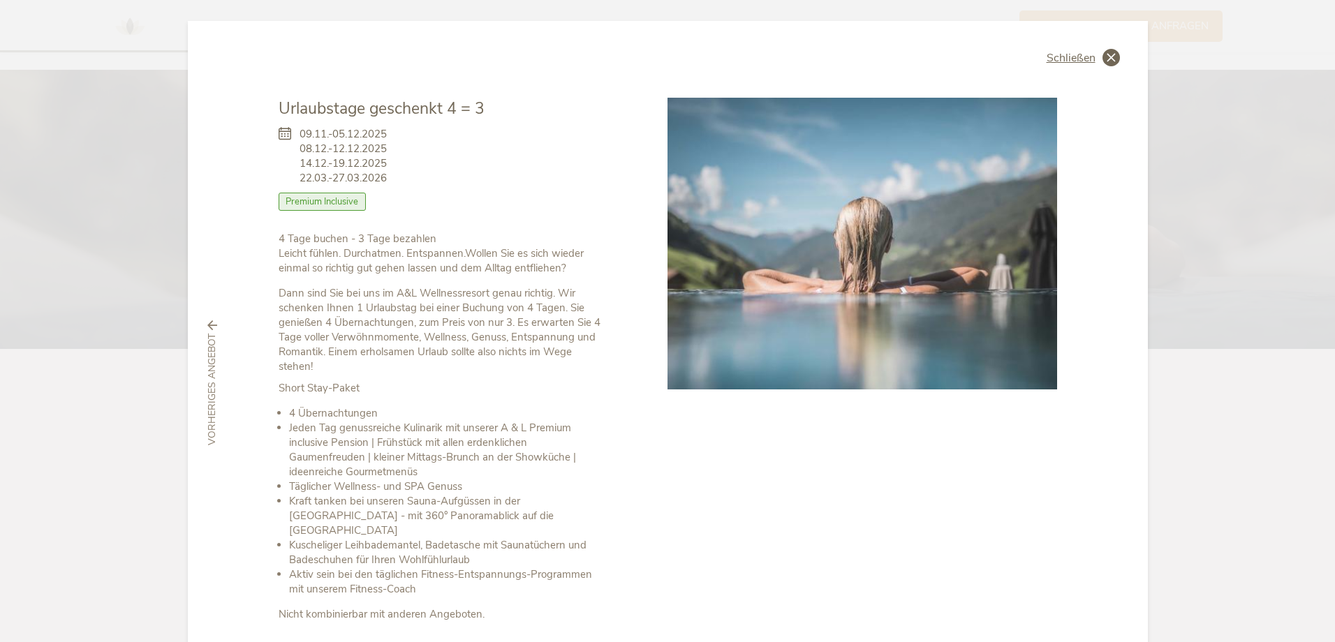
click at [1112, 59] on icon at bounding box center [1110, 57] width 17 height 17
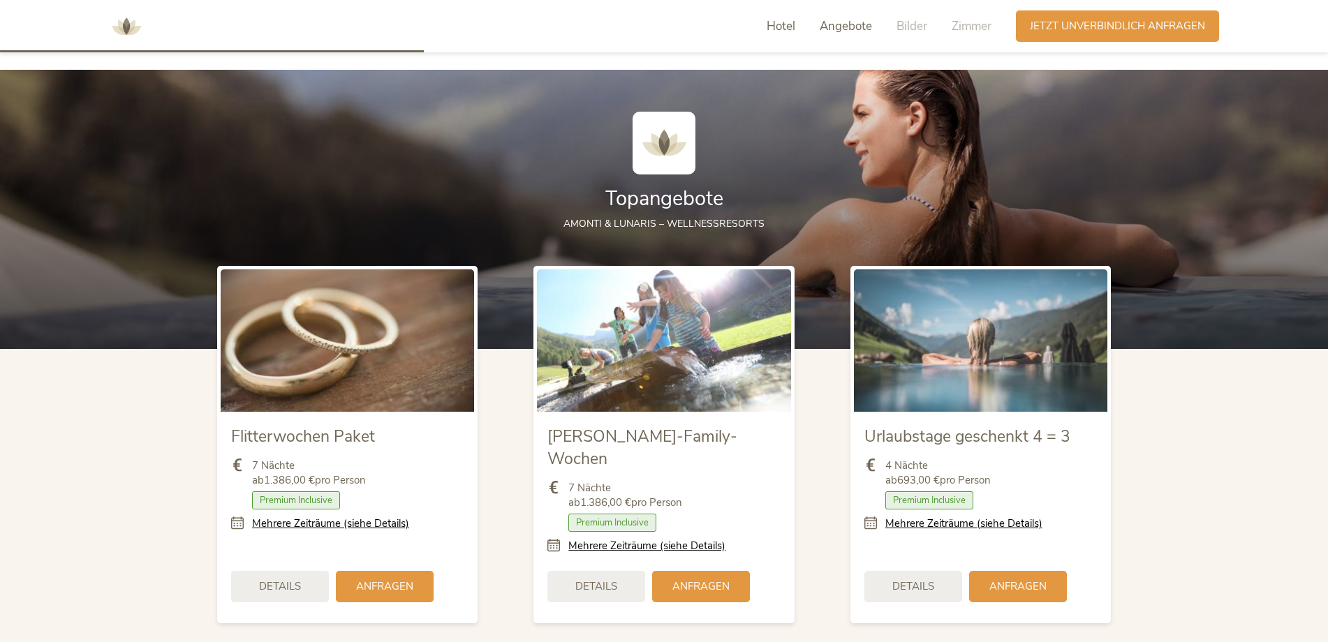
click at [785, 27] on span "Hotel" at bounding box center [781, 26] width 29 height 16
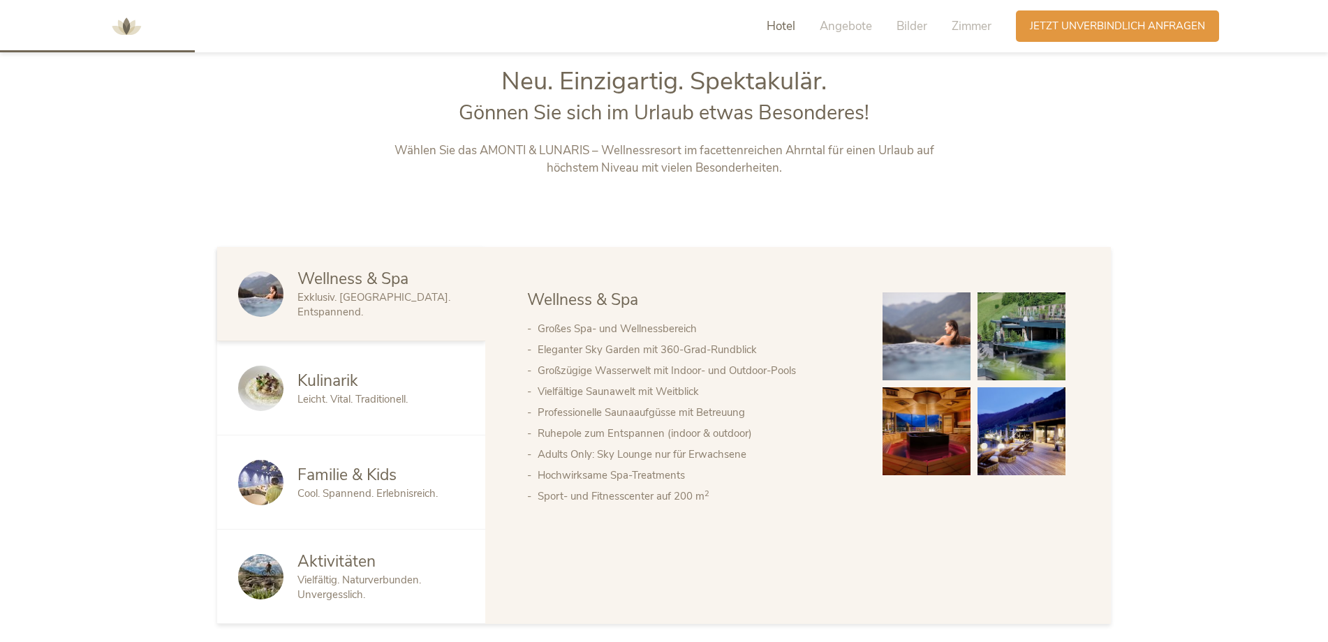
scroll to position [691, 0]
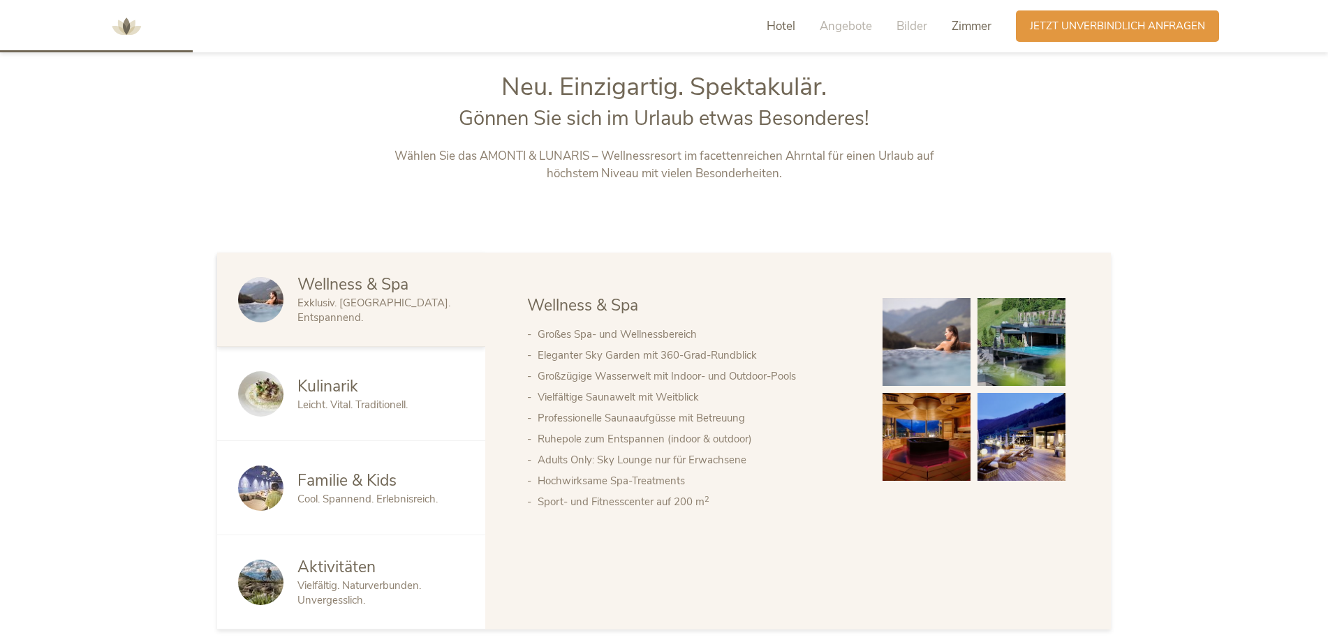
click at [968, 25] on span "Zimmer" at bounding box center [972, 26] width 40 height 16
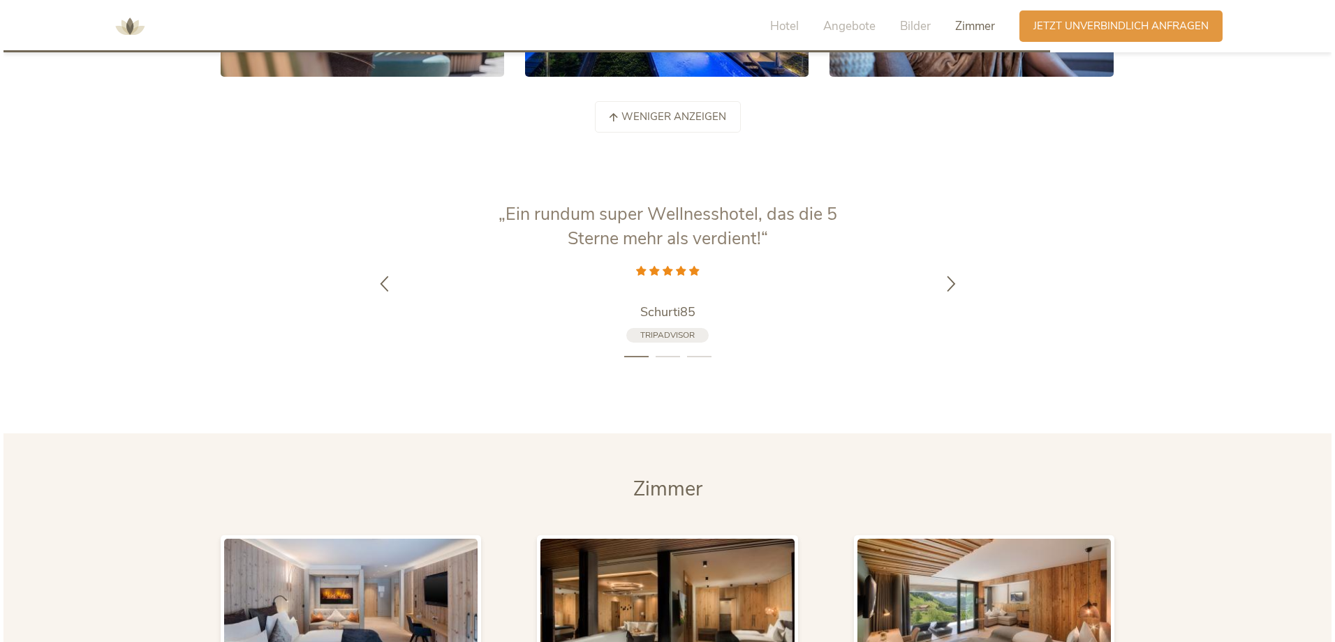
scroll to position [3883, 0]
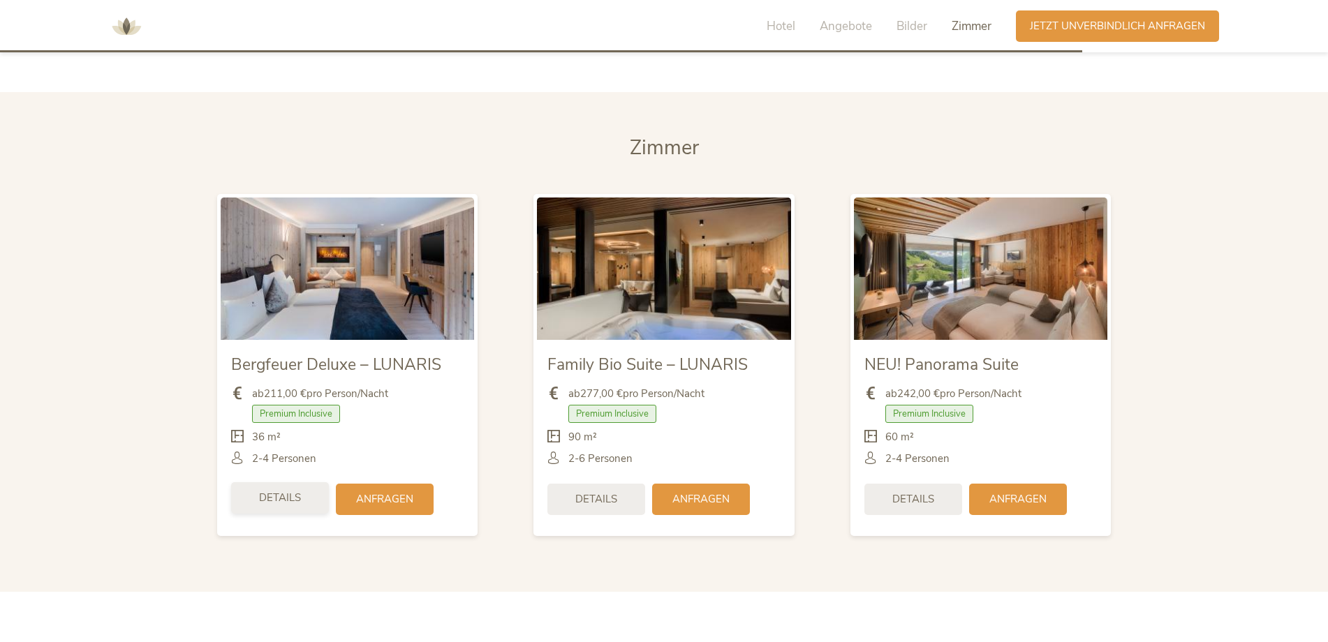
click at [287, 491] on span "Details" at bounding box center [280, 498] width 42 height 15
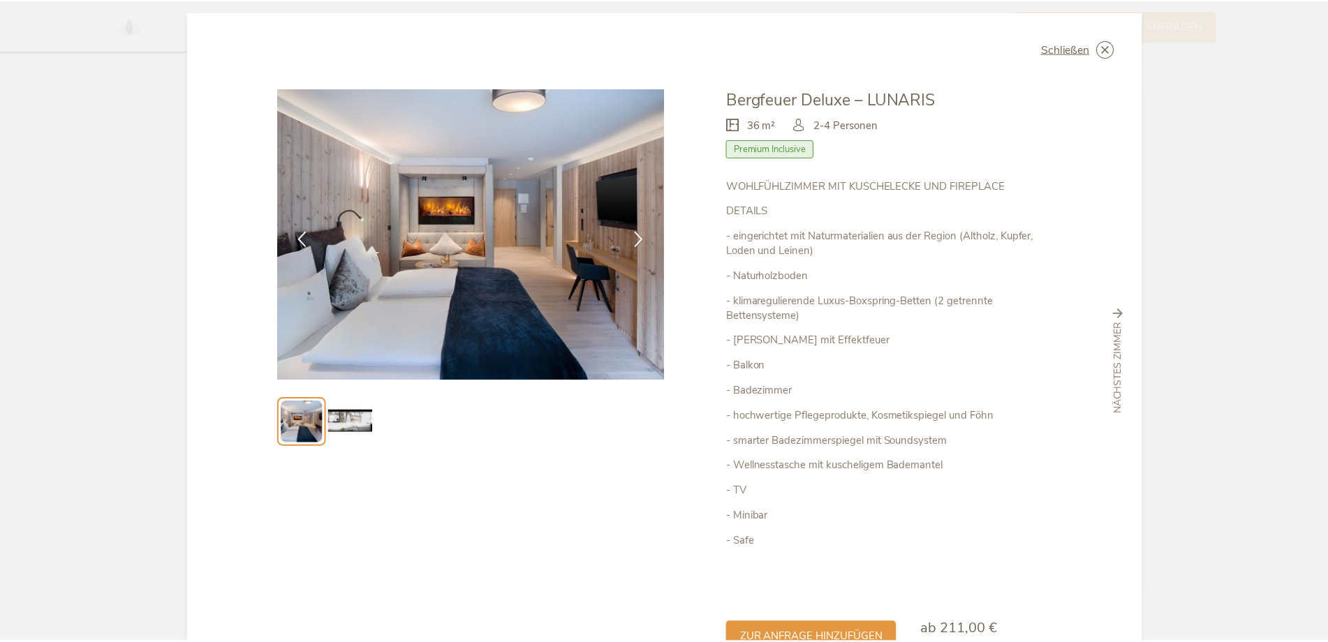
scroll to position [0, 0]
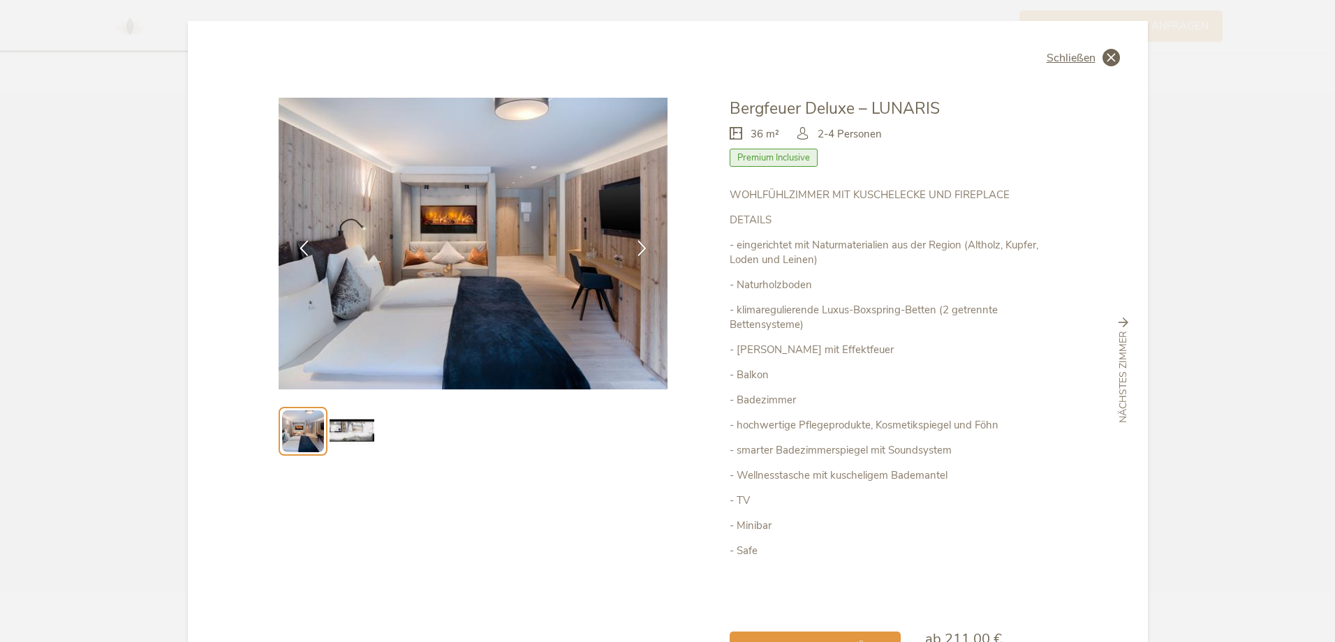
click at [1107, 57] on icon at bounding box center [1110, 57] width 17 height 17
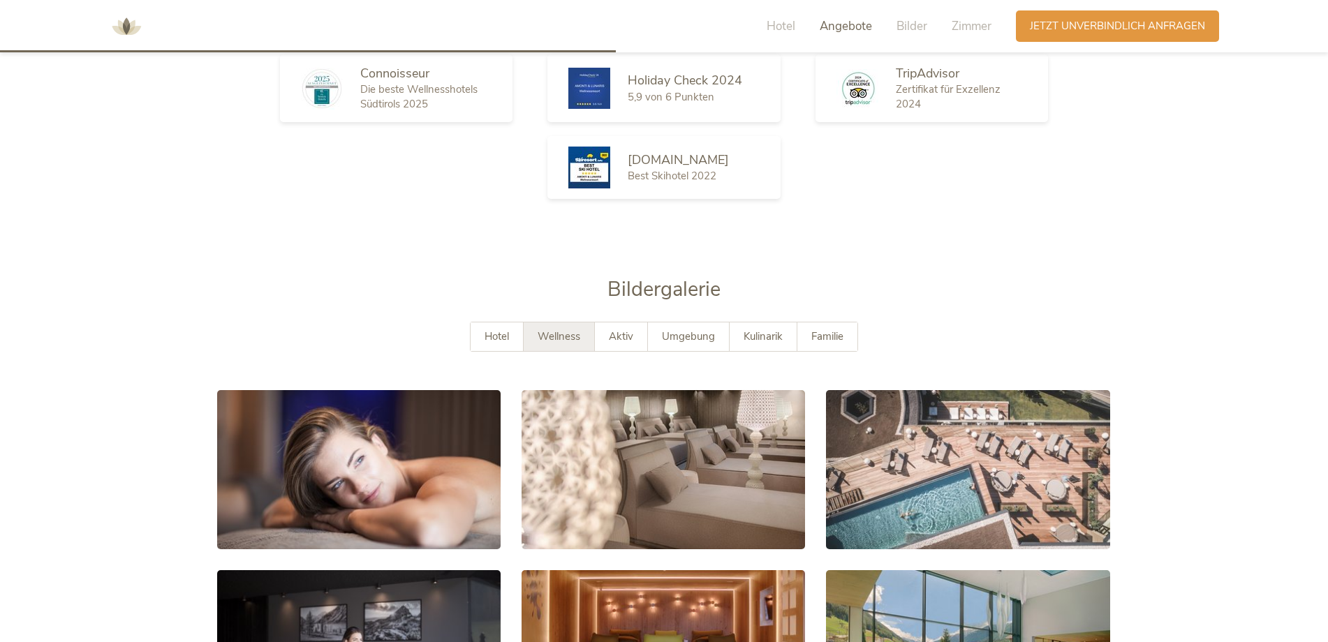
scroll to position [2208, 0]
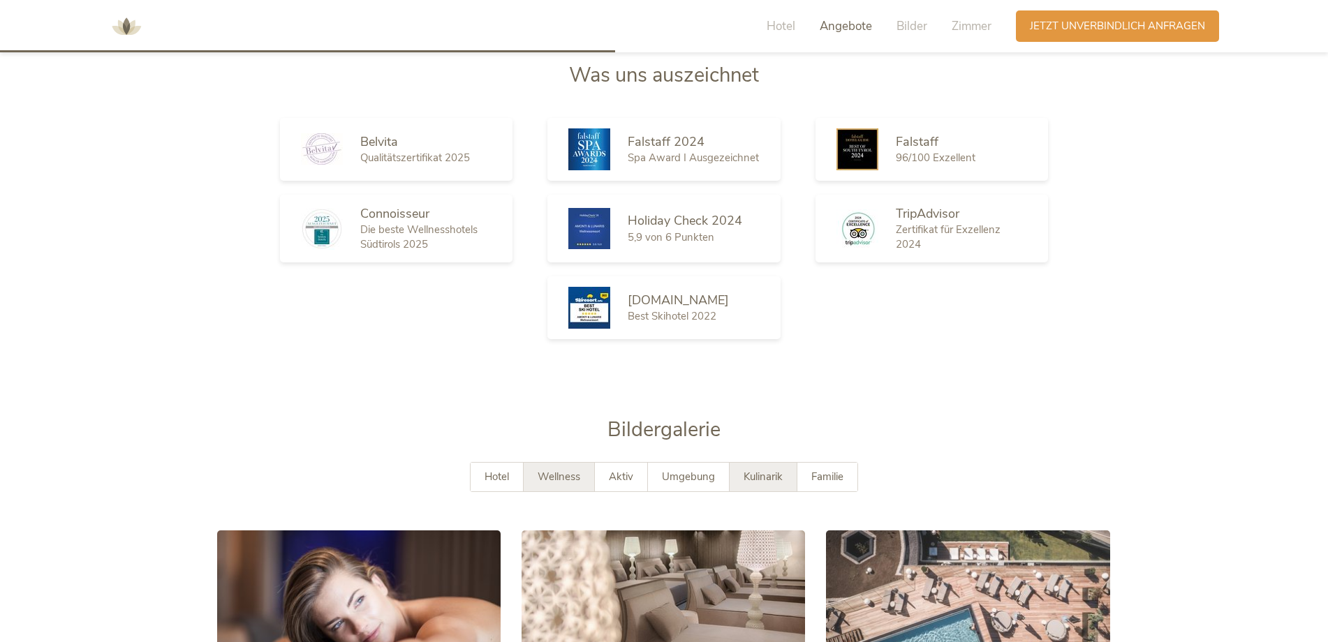
click at [776, 470] on span "Kulinarik" at bounding box center [763, 477] width 39 height 14
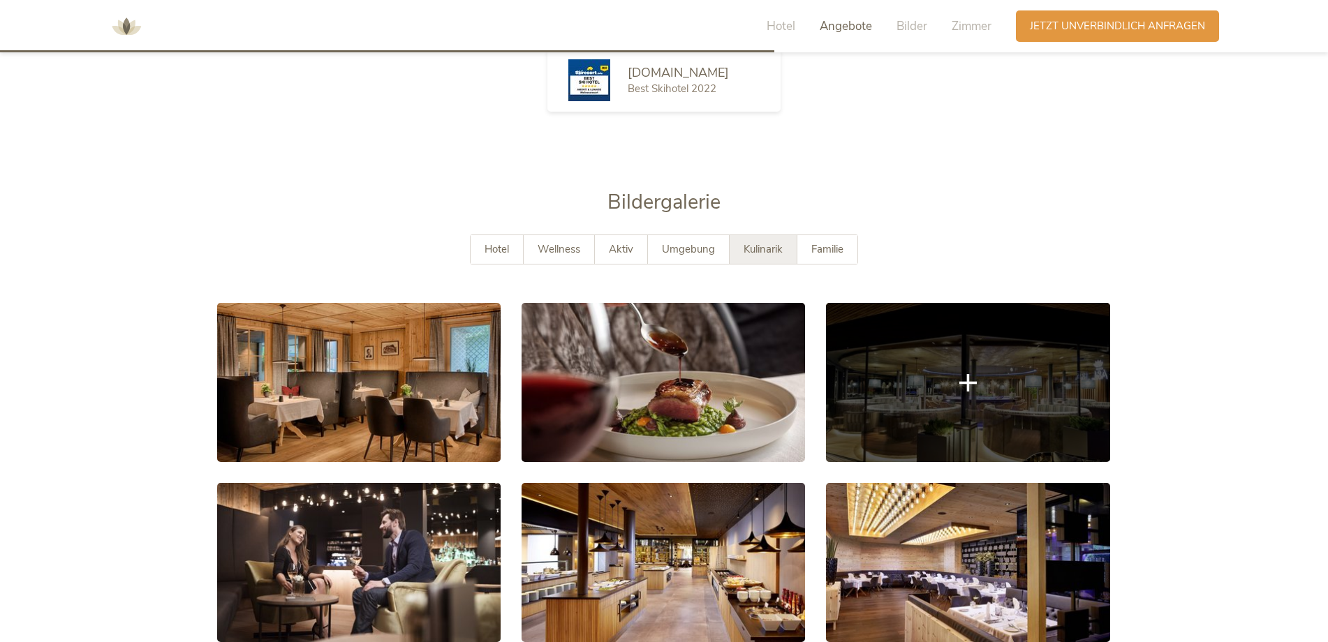
scroll to position [2487, 0]
